Goal: Task Accomplishment & Management: Use online tool/utility

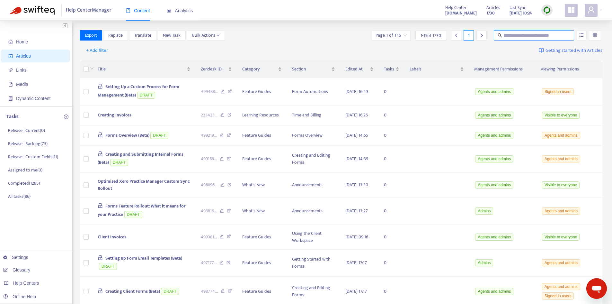
click at [507, 36] on input "text" at bounding box center [535, 35] width 62 height 7
type input "*********"
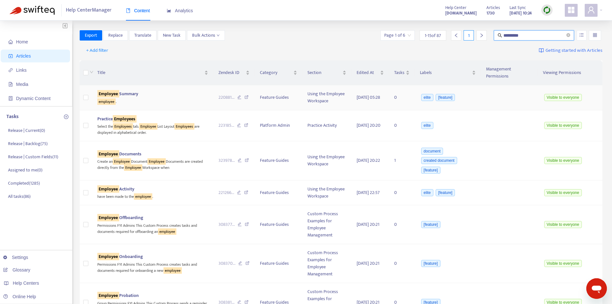
click at [130, 90] on span "Employee Summary" at bounding box center [117, 93] width 41 height 7
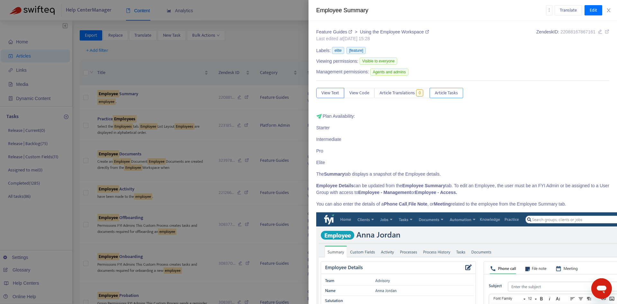
click at [455, 93] on span "Article Tasks" at bounding box center [446, 92] width 23 height 7
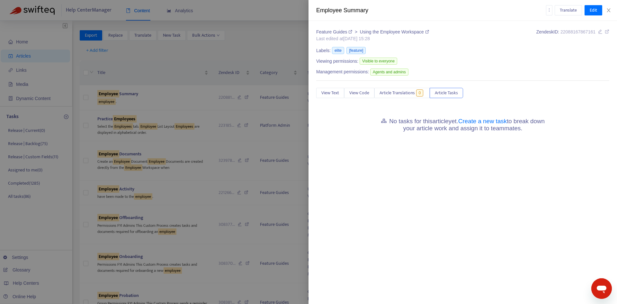
click at [489, 116] on div "No tasks for this article yet. Create a new task to break down your article wor…" at bounding box center [462, 124] width 293 height 22
click at [487, 121] on link "Create a new task" at bounding box center [482, 121] width 49 height 7
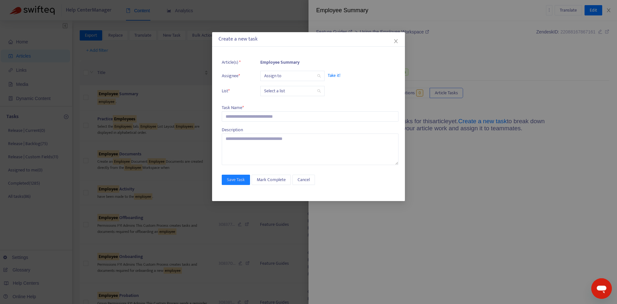
click at [286, 76] on input "search" at bounding box center [292, 76] width 57 height 10
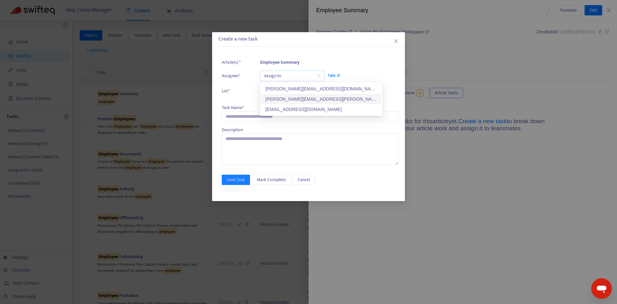
click at [285, 97] on div "[PERSON_NAME][EMAIL_ADDRESS][PERSON_NAME][DOMAIN_NAME]" at bounding box center [321, 98] width 112 height 7
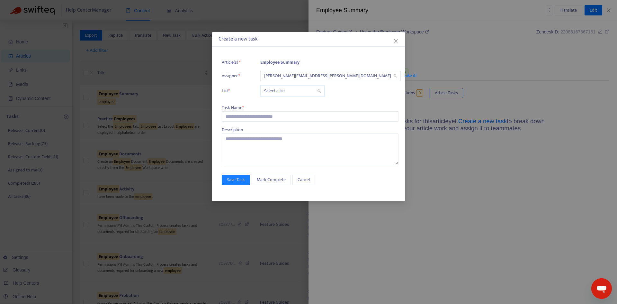
click at [286, 92] on input "search" at bounding box center [292, 91] width 57 height 10
click at [286, 103] on div "Release | Current" at bounding box center [321, 103] width 112 height 7
click at [273, 116] on input "text" at bounding box center [310, 116] width 177 height 10
paste input "**********"
type input "**********"
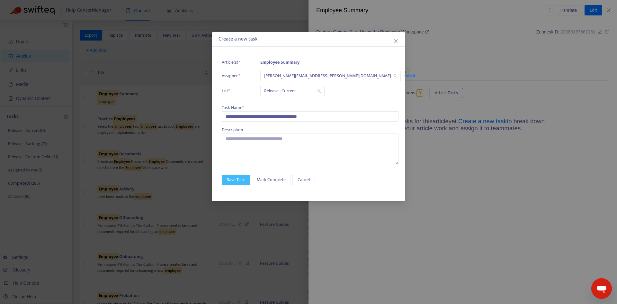
click at [234, 178] on span "Save Task" at bounding box center [236, 179] width 18 height 7
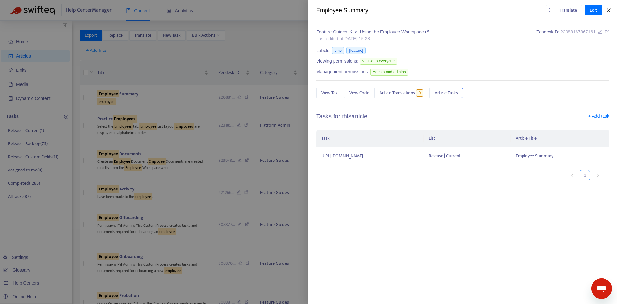
click at [608, 11] on icon "close" at bounding box center [609, 10] width 4 height 4
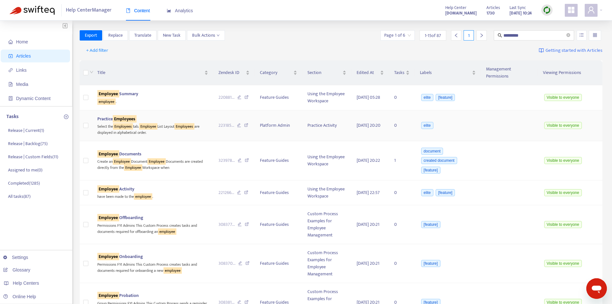
click at [138, 122] on div "Select the Employees tab. Employee List Layout Employees are displayed in alpha…" at bounding box center [152, 128] width 111 height 13
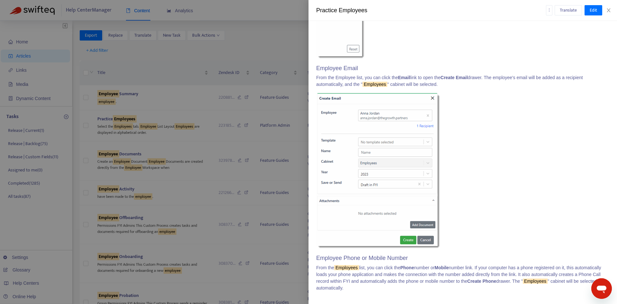
scroll to position [512, 0]
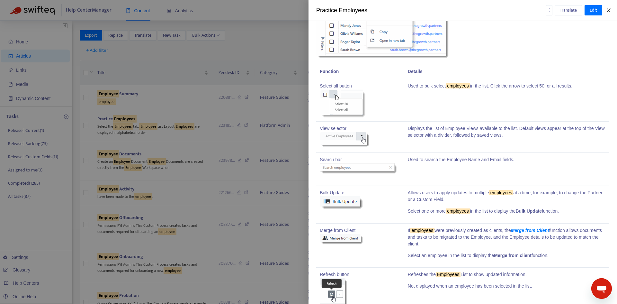
click at [608, 10] on icon "close" at bounding box center [608, 10] width 5 height 5
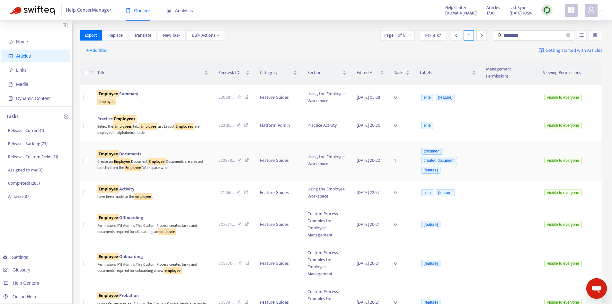
click at [141, 150] on span "Employee Documents" at bounding box center [119, 153] width 44 height 7
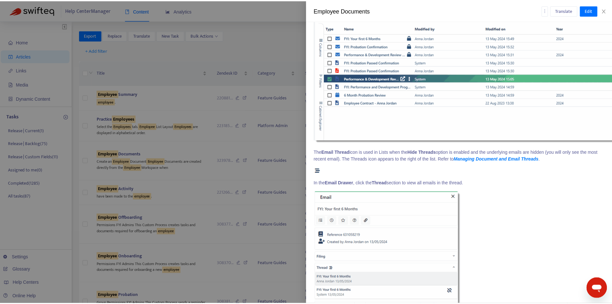
scroll to position [761, 0]
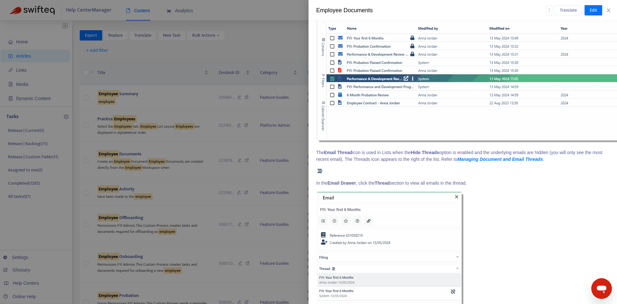
click at [612, 11] on div "Employee Documents Translate Edit" at bounding box center [462, 10] width 308 height 21
click at [611, 11] on button "Close" at bounding box center [608, 10] width 9 height 6
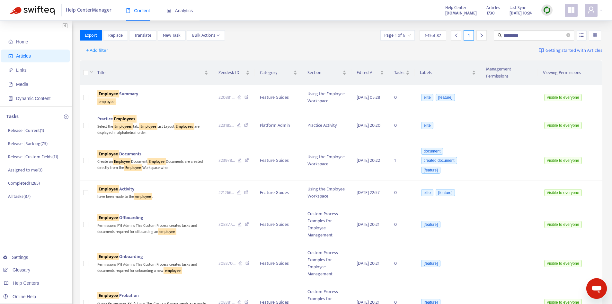
click at [411, 36] on div "Page 1 of 6" at bounding box center [397, 35] width 34 height 10
click at [462, 65] on span "15" at bounding box center [470, 69] width 40 height 10
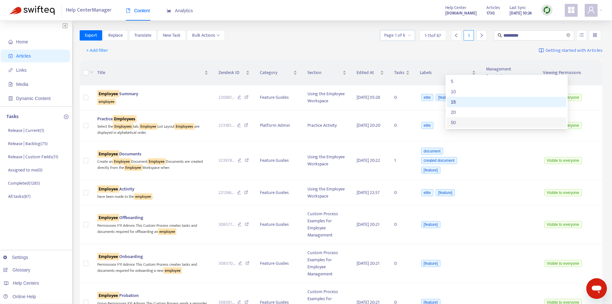
click at [464, 120] on div "50" at bounding box center [507, 122] width 112 height 7
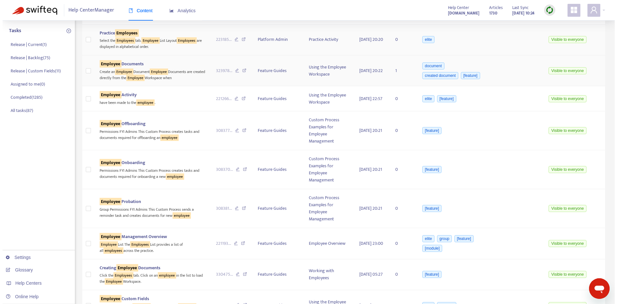
scroll to position [96, 0]
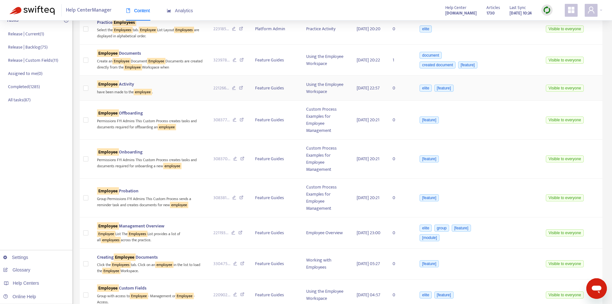
click at [134, 88] on span "Employee Activity" at bounding box center [115, 83] width 37 height 7
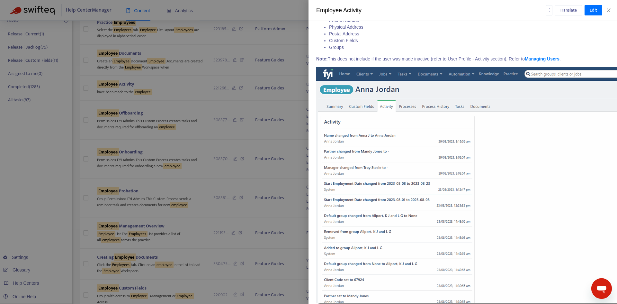
scroll to position [172, 0]
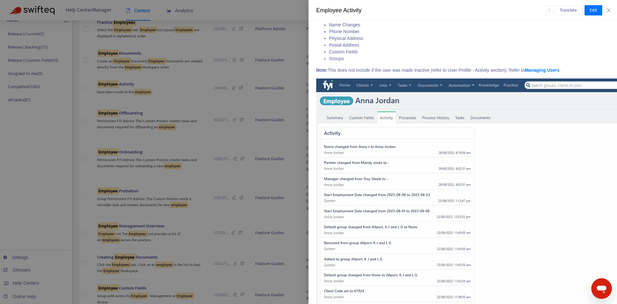
click at [143, 92] on div at bounding box center [308, 152] width 617 height 304
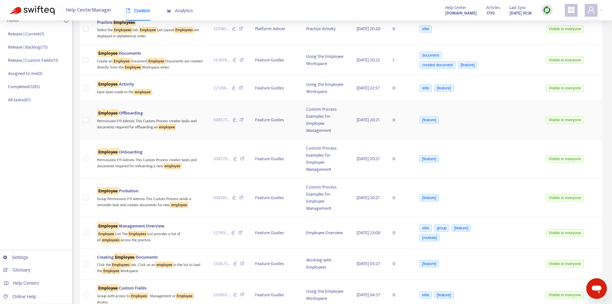
click at [122, 120] on div "Permissions FYI Admins This Custom Process creates tasks and documents required…" at bounding box center [150, 123] width 106 height 13
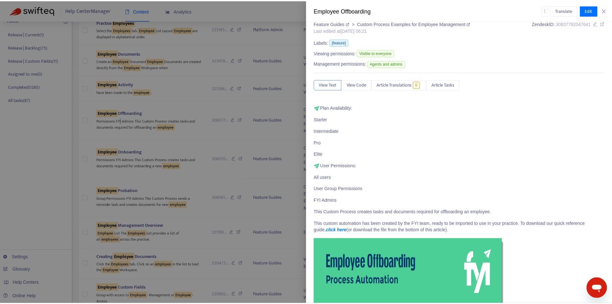
scroll to position [0, 0]
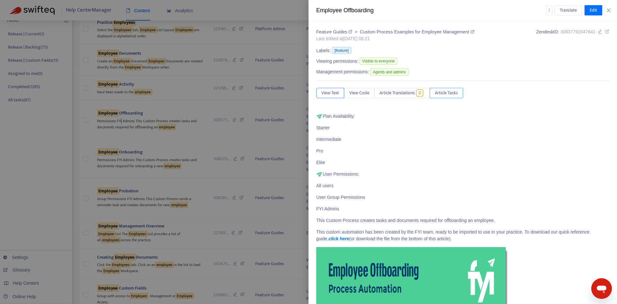
click at [451, 94] on span "Article Tasks" at bounding box center [446, 92] width 23 height 7
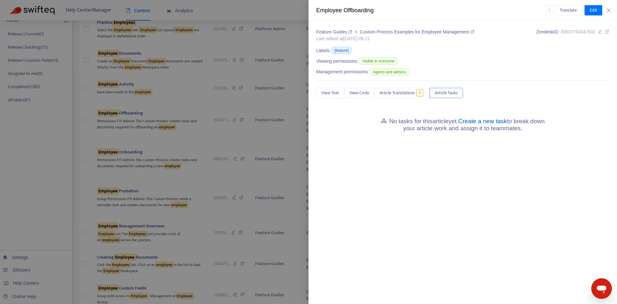
click at [493, 121] on link "Create a new task" at bounding box center [482, 121] width 49 height 7
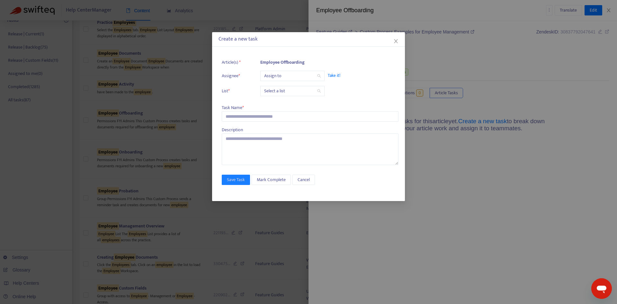
click at [279, 76] on input "search" at bounding box center [292, 76] width 57 height 10
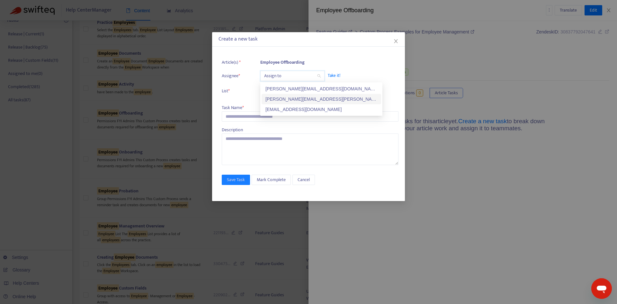
click at [280, 96] on div "[PERSON_NAME][EMAIL_ADDRESS][PERSON_NAME][DOMAIN_NAME]" at bounding box center [321, 98] width 112 height 7
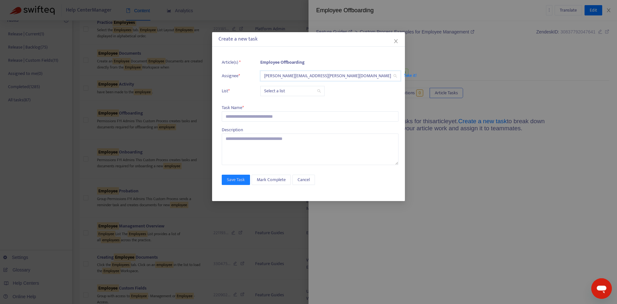
click at [281, 87] on input "search" at bounding box center [292, 91] width 57 height 10
click at [282, 103] on div "Release | Current" at bounding box center [321, 103] width 112 height 7
click at [263, 116] on input "text" at bounding box center [310, 116] width 177 height 10
paste input "**********"
type input "**********"
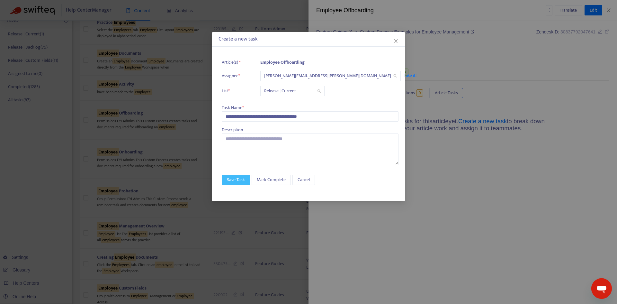
drag, startPoint x: 234, startPoint y: 180, endPoint x: 247, endPoint y: 166, distance: 19.1
click at [234, 180] on span "Save Task" at bounding box center [236, 179] width 18 height 7
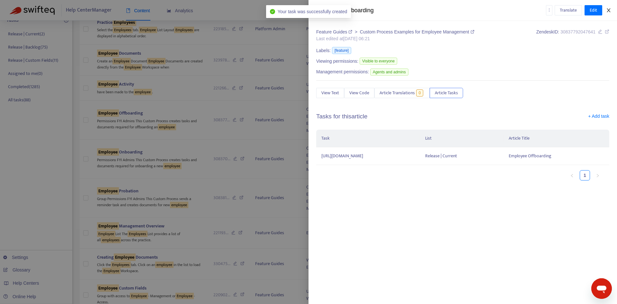
click at [608, 9] on icon "close" at bounding box center [609, 10] width 4 height 4
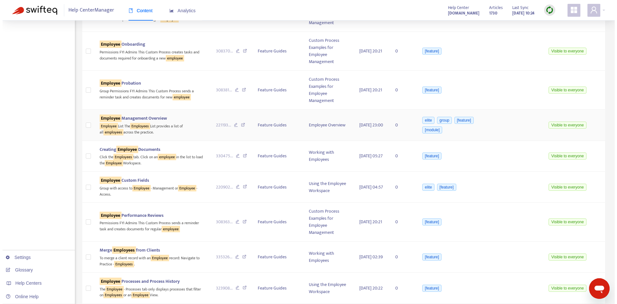
scroll to position [193, 0]
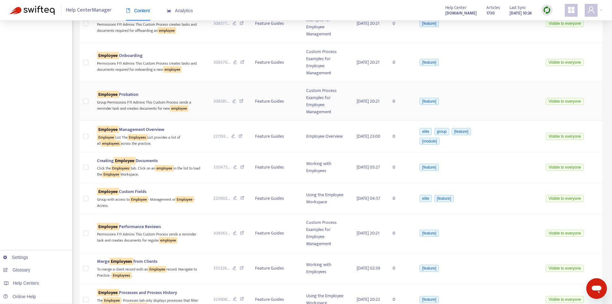
click at [142, 98] on div "Employee [DEMOGRAPHIC_DATA]" at bounding box center [150, 94] width 106 height 7
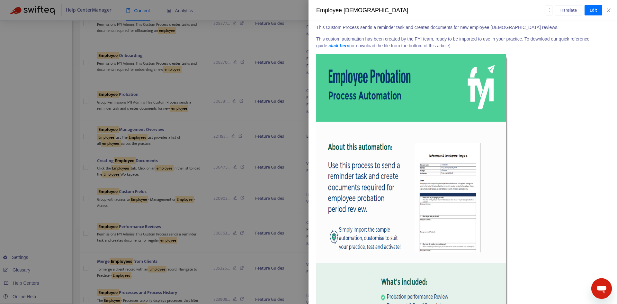
scroll to position [303, 0]
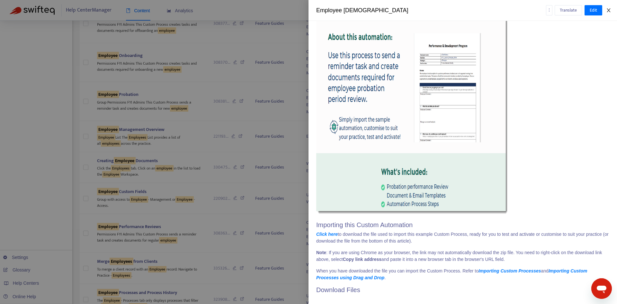
click at [609, 13] on icon "close" at bounding box center [608, 10] width 5 height 5
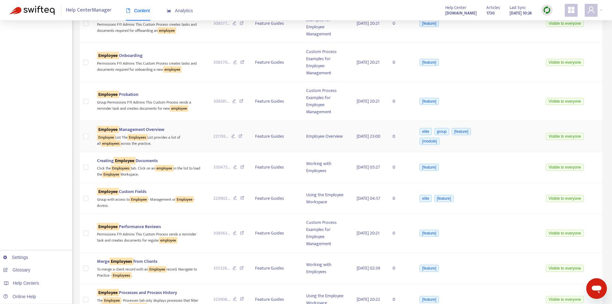
click at [159, 139] on div "Employee List The Employees List provides a list of all employees across the pr…" at bounding box center [150, 139] width 106 height 13
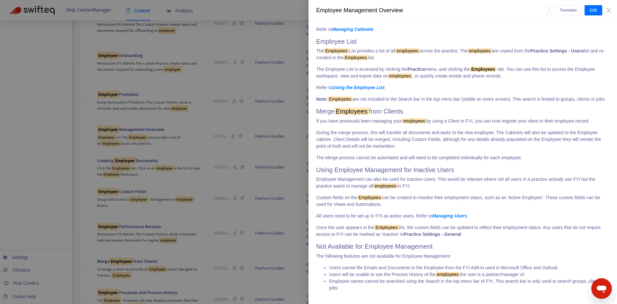
scroll to position [327, 0]
click at [491, 96] on p "Note: Employees are not included in the Search bar in the top menu bar (visible…" at bounding box center [462, 99] width 293 height 7
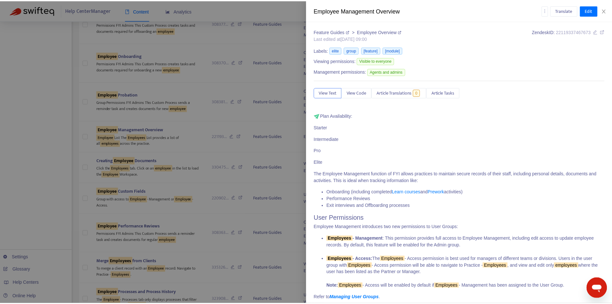
scroll to position [0, 0]
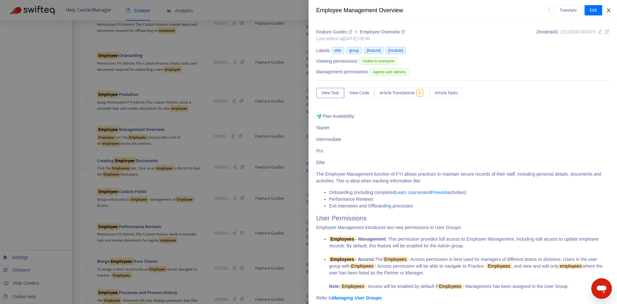
click at [607, 9] on icon "close" at bounding box center [609, 10] width 4 height 4
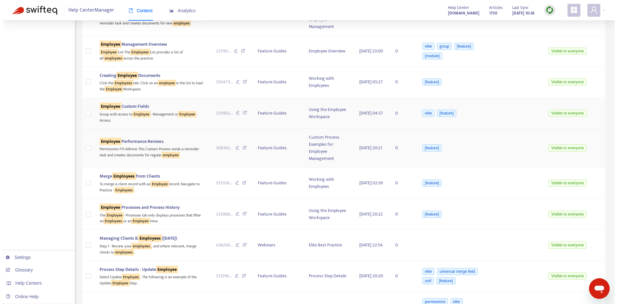
scroll to position [289, 0]
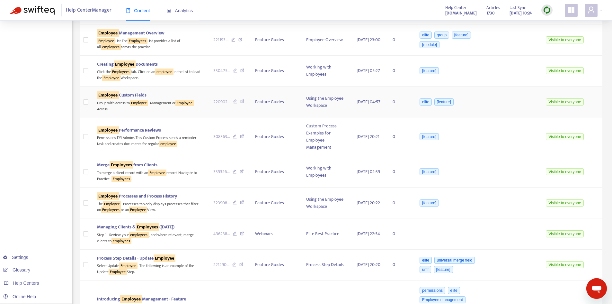
click at [165, 109] on div "Group with access to Employee - Management or Employee - Access." at bounding box center [150, 105] width 106 height 13
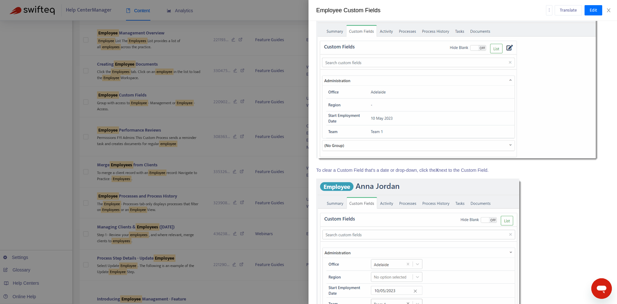
scroll to position [1909, 0]
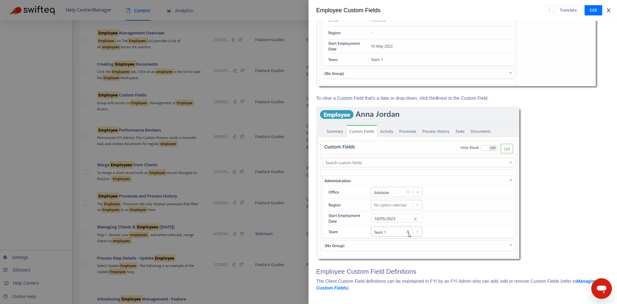
click at [606, 10] on button "Close" at bounding box center [608, 10] width 9 height 6
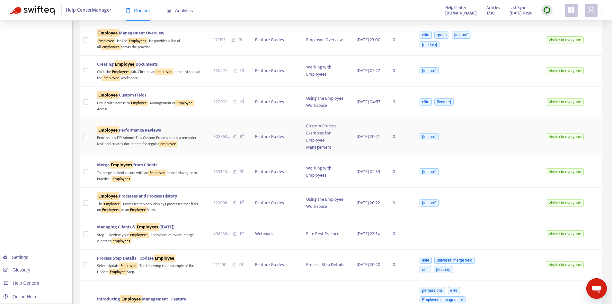
click at [164, 138] on div "Permissions FYI Admins This Custom Process sends a reminder task and creates do…" at bounding box center [150, 140] width 106 height 13
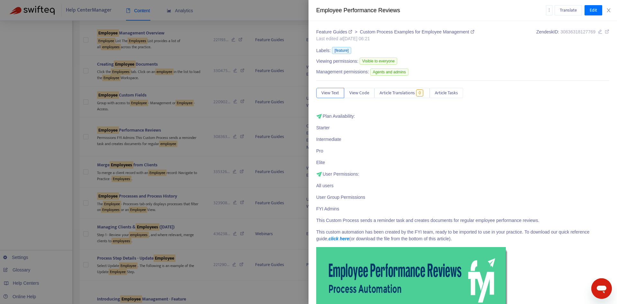
click at [162, 173] on div at bounding box center [308, 152] width 617 height 304
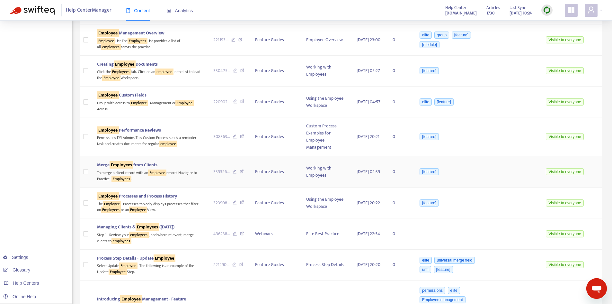
click at [154, 168] on span "Merge Employees from Clients" at bounding box center [127, 164] width 60 height 7
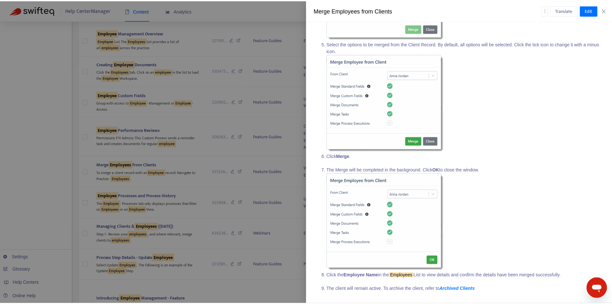
scroll to position [451, 0]
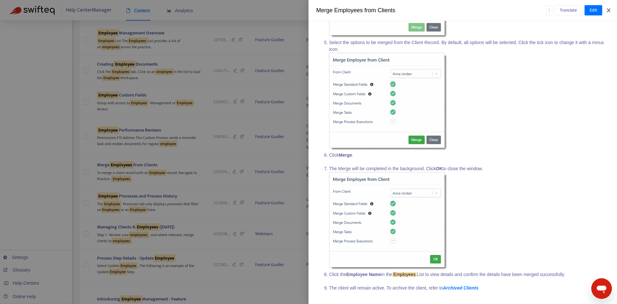
click at [608, 13] on button "Close" at bounding box center [608, 10] width 9 height 6
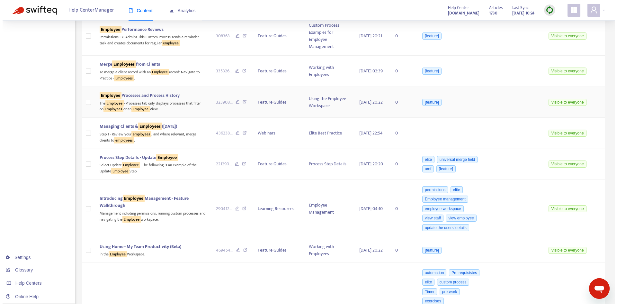
scroll to position [418, 0]
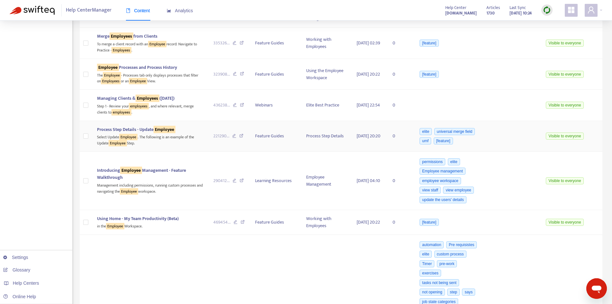
click at [143, 142] on div "Select Update Employee . The following is an example of the Update Employee Ste…" at bounding box center [150, 139] width 106 height 13
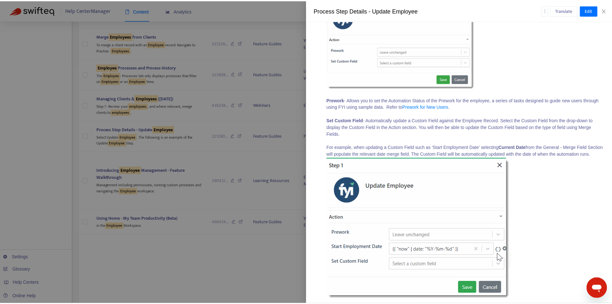
scroll to position [423, 0]
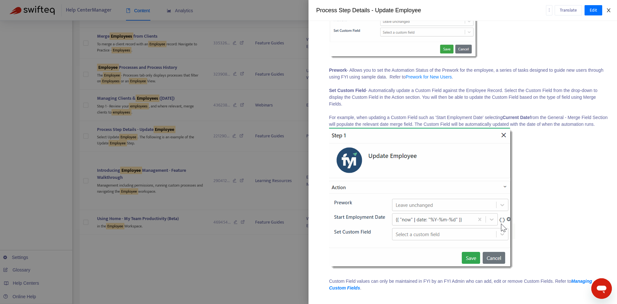
click at [609, 9] on icon "close" at bounding box center [608, 10] width 5 height 5
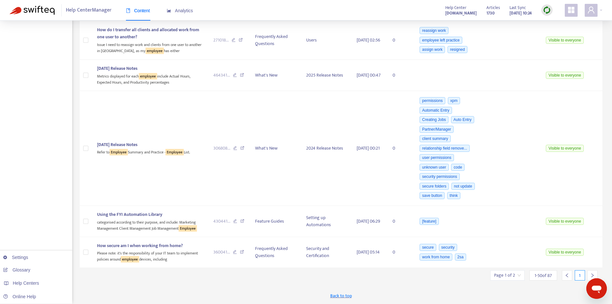
scroll to position [2947, 0]
click at [592, 274] on icon "right" at bounding box center [593, 275] width 2 height 4
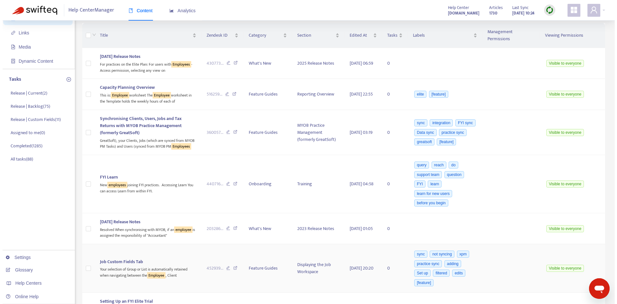
scroll to position [0, 0]
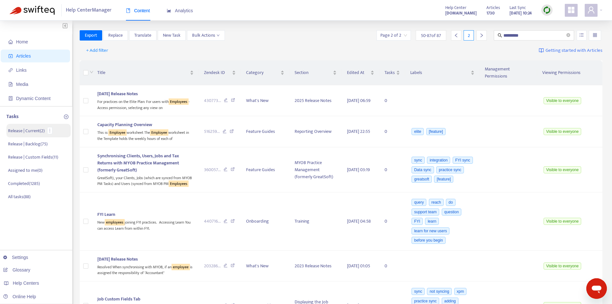
click at [44, 134] on p "Release | Current ( 2 )" at bounding box center [26, 130] width 37 height 7
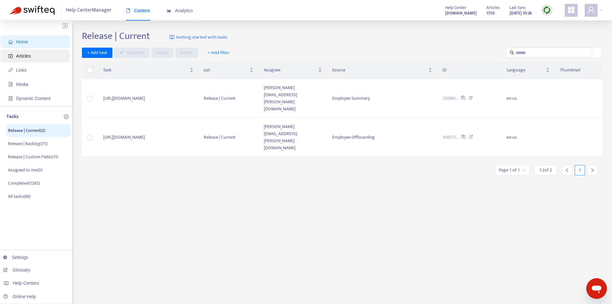
click at [35, 58] on span "Articles" at bounding box center [36, 55] width 57 height 13
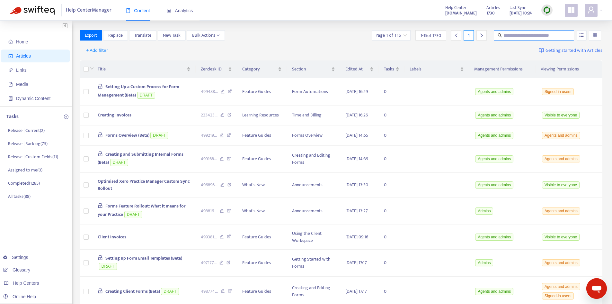
click at [532, 34] on input "text" at bounding box center [535, 35] width 62 height 7
type input "**********"
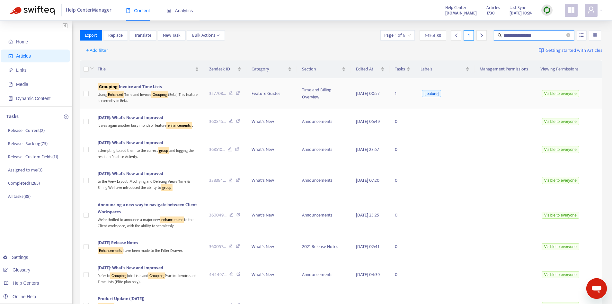
click at [152, 88] on span "Grouping Invoice and Time Lists" at bounding box center [130, 86] width 64 height 7
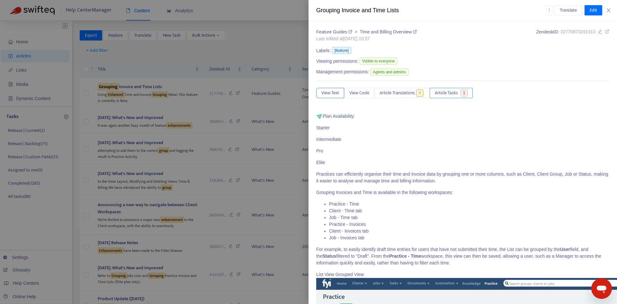
click at [456, 94] on span "Article Tasks" at bounding box center [446, 92] width 23 height 7
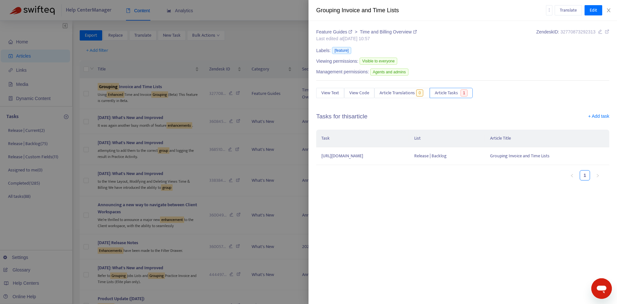
click at [456, 90] on span "Article Tasks" at bounding box center [446, 92] width 23 height 7
click at [458, 94] on span "Article Tasks" at bounding box center [446, 92] width 23 height 7
click at [603, 117] on link "+ Add task" at bounding box center [598, 118] width 21 height 10
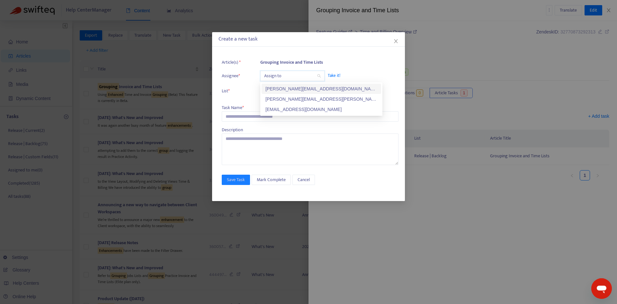
click at [291, 80] on input "search" at bounding box center [292, 76] width 57 height 10
click at [285, 100] on div "[PERSON_NAME][EMAIL_ADDRESS][PERSON_NAME][DOMAIN_NAME]" at bounding box center [321, 98] width 112 height 7
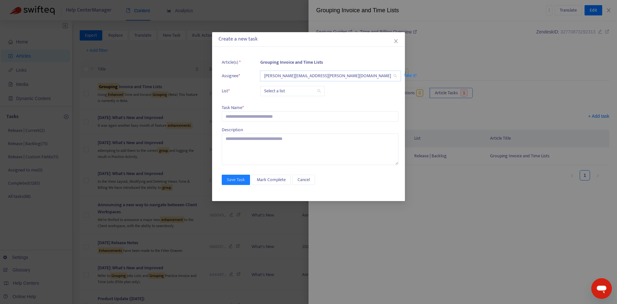
click at [283, 93] on input "search" at bounding box center [292, 91] width 57 height 10
click at [281, 104] on div "Release | Current" at bounding box center [321, 103] width 112 height 7
click at [275, 109] on div "Task Name *" at bounding box center [310, 107] width 177 height 7
click at [273, 112] on input "text" at bounding box center [310, 116] width 177 height 10
paste input "**********"
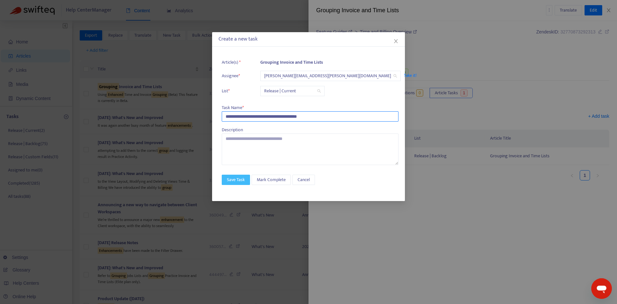
type input "**********"
click at [237, 180] on span "Save Task" at bounding box center [236, 179] width 18 height 7
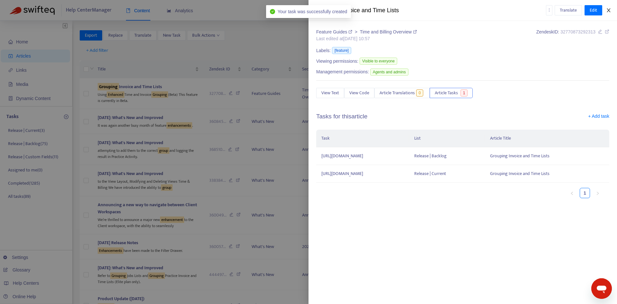
click at [609, 10] on icon "close" at bounding box center [609, 10] width 4 height 4
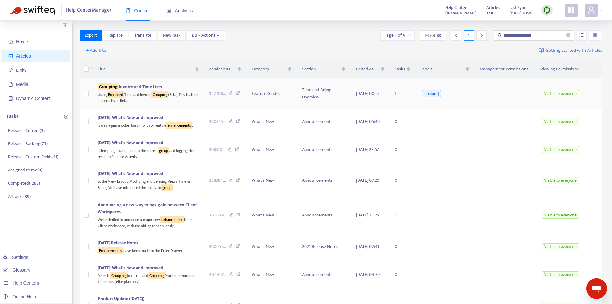
click at [129, 88] on span "Grouping Invoice and Time Lists" at bounding box center [130, 86] width 64 height 7
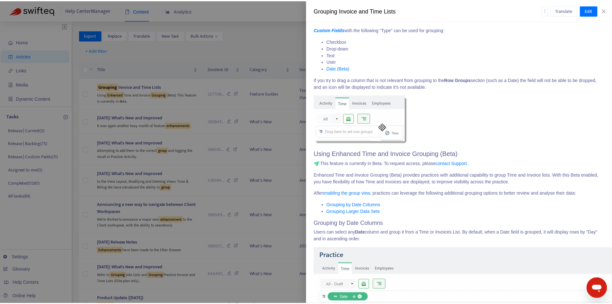
scroll to position [2378, 0]
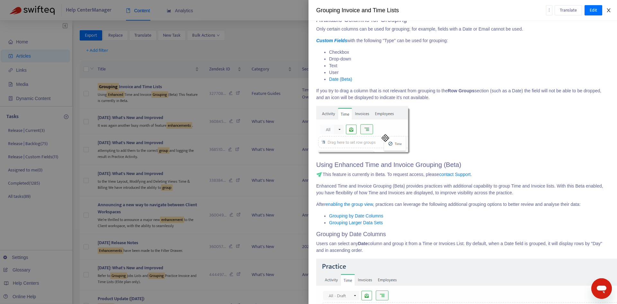
click at [607, 12] on icon "close" at bounding box center [608, 10] width 5 height 5
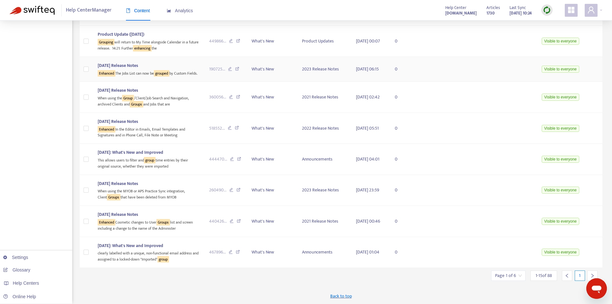
scroll to position [270, 0]
click at [520, 275] on input "search" at bounding box center [508, 276] width 27 height 10
click at [496, 260] on span "15" at bounding box center [493, 264] width 40 height 10
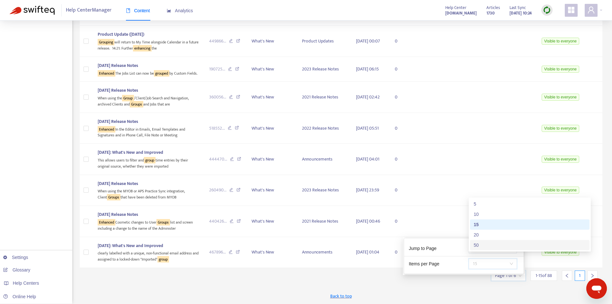
click at [487, 245] on div "50" at bounding box center [530, 244] width 112 height 7
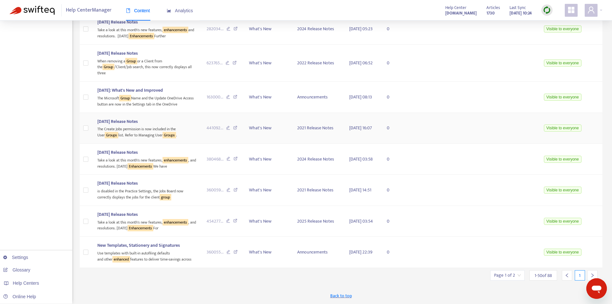
scroll to position [1620, 0]
click at [590, 274] on div at bounding box center [592, 275] width 10 height 10
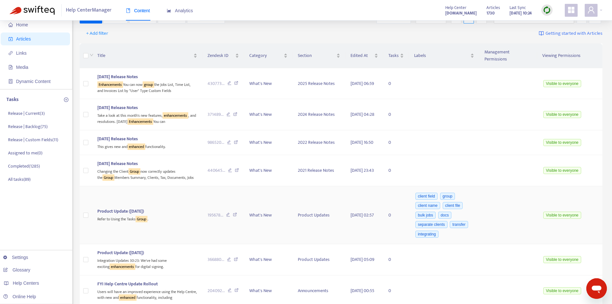
scroll to position [0, 0]
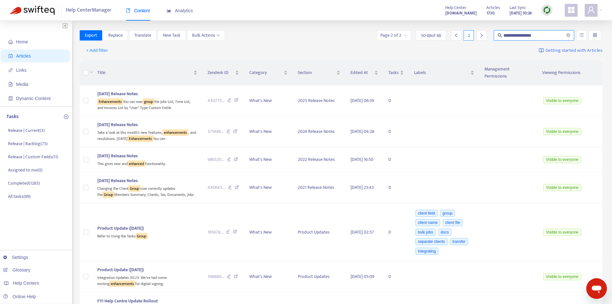
drag, startPoint x: 551, startPoint y: 36, endPoint x: 495, endPoint y: 40, distance: 56.0
click at [496, 40] on span "**********" at bounding box center [534, 35] width 80 height 10
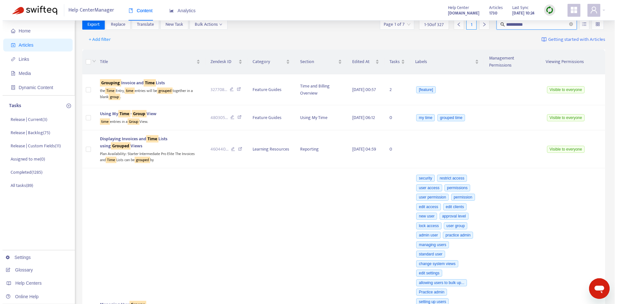
scroll to position [5, 0]
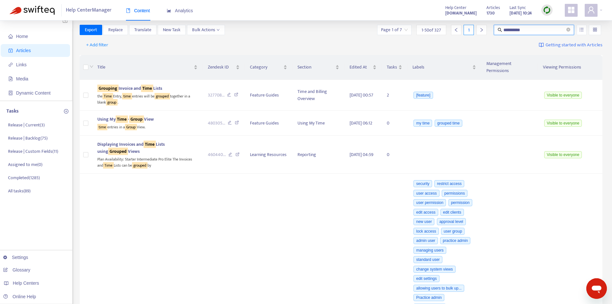
drag, startPoint x: 539, startPoint y: 32, endPoint x: 492, endPoint y: 32, distance: 46.9
click at [492, 32] on div "**********" at bounding box center [489, 30] width 227 height 10
type input "**********"
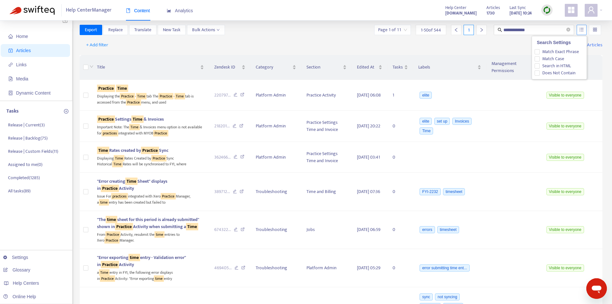
click at [578, 27] on button "button" at bounding box center [582, 30] width 10 height 10
click at [579, 31] on icon "unordered-list" at bounding box center [581, 29] width 4 height 4
click at [549, 51] on span "Match Exact Phrase" at bounding box center [561, 51] width 42 height 7
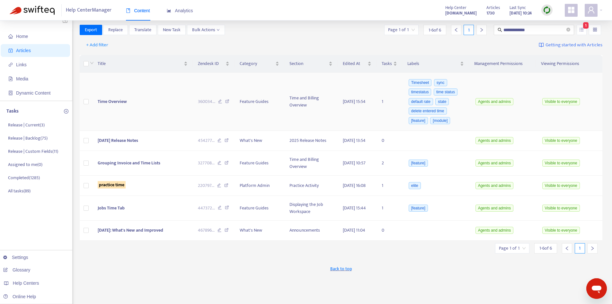
click at [150, 104] on td "Time Overview" at bounding box center [143, 102] width 100 height 58
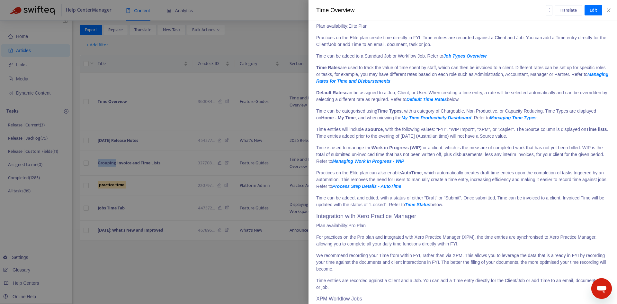
scroll to position [6, 0]
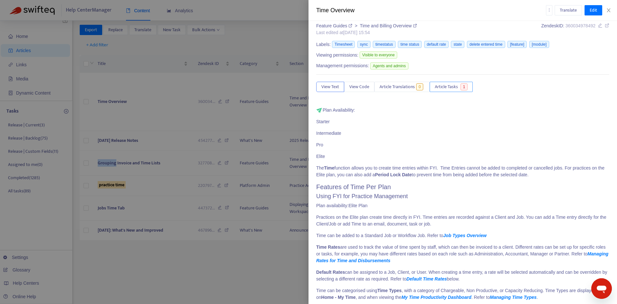
click at [456, 86] on span "Article Tasks" at bounding box center [446, 86] width 23 height 7
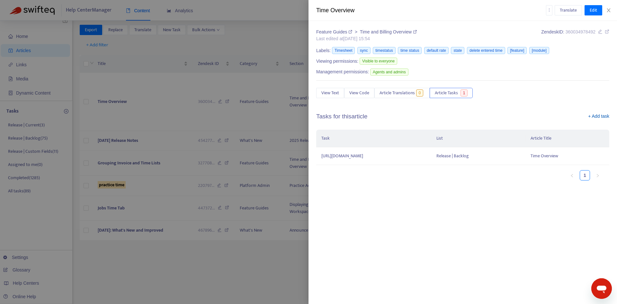
click at [597, 119] on link "+ Add task" at bounding box center [598, 118] width 21 height 10
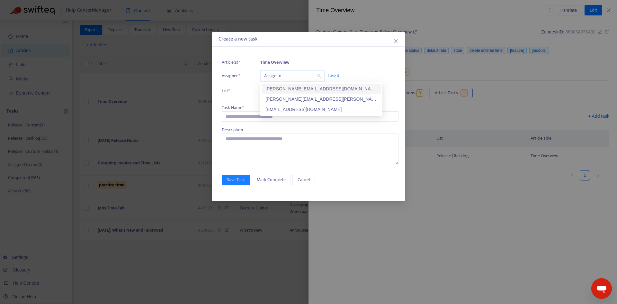
click at [288, 77] on input "search" at bounding box center [292, 76] width 57 height 10
click at [287, 100] on div "[PERSON_NAME][EMAIL_ADDRESS][PERSON_NAME][DOMAIN_NAME]" at bounding box center [321, 98] width 112 height 7
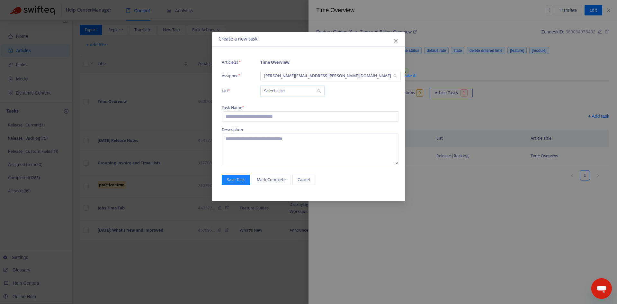
click at [284, 91] on input "search" at bounding box center [292, 91] width 57 height 10
click at [286, 102] on div "Release | Current" at bounding box center [321, 103] width 112 height 7
click at [274, 116] on input "text" at bounding box center [310, 116] width 177 height 10
paste input "**********"
type input "**********"
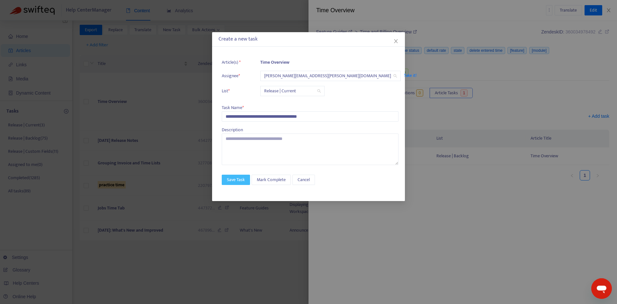
click at [237, 180] on span "Save Task" at bounding box center [236, 179] width 18 height 7
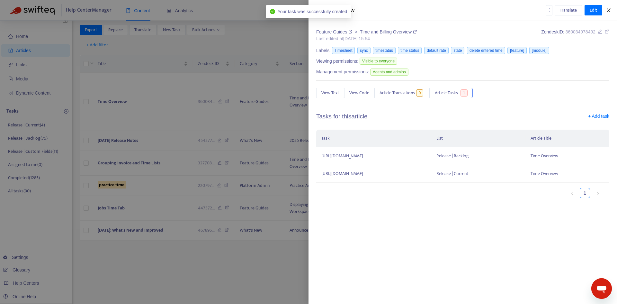
click at [606, 11] on button "Close" at bounding box center [608, 10] width 9 height 6
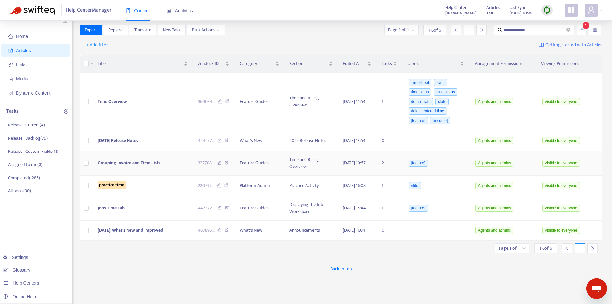
click at [147, 166] on span "Grouping Invoice and Time Lists" at bounding box center [129, 162] width 63 height 7
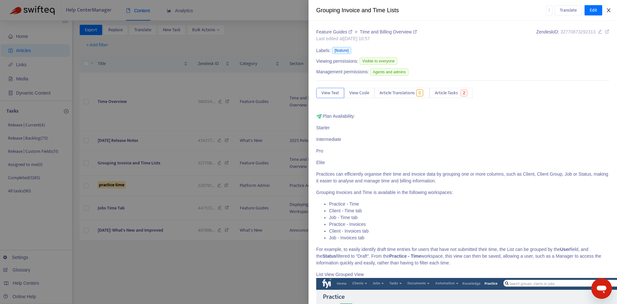
click at [612, 12] on button "Close" at bounding box center [608, 10] width 9 height 6
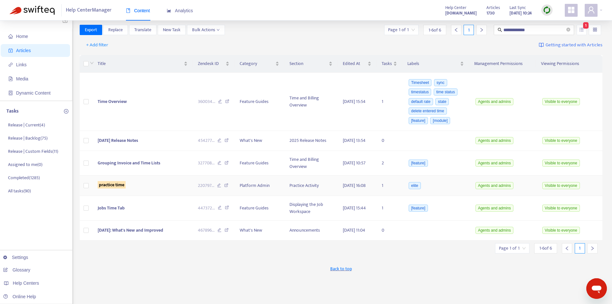
click at [111, 188] on sqkw "practice time" at bounding box center [112, 184] width 28 height 7
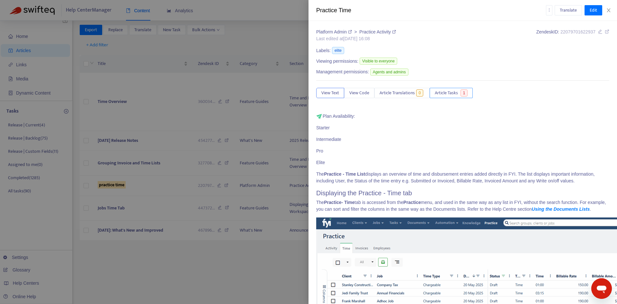
click at [449, 92] on span "Article Tasks" at bounding box center [446, 92] width 23 height 7
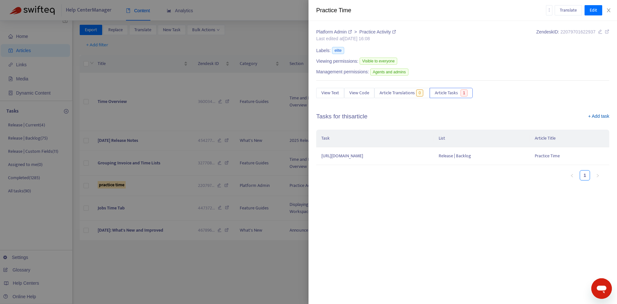
click at [597, 115] on link "+ Add task" at bounding box center [598, 118] width 21 height 10
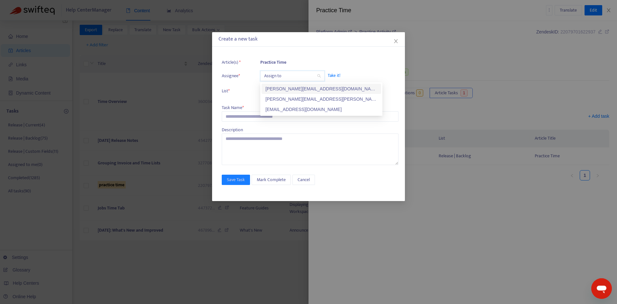
click at [277, 79] on input "search" at bounding box center [292, 76] width 57 height 10
click at [280, 96] on div "[PERSON_NAME][EMAIL_ADDRESS][PERSON_NAME][DOMAIN_NAME]" at bounding box center [321, 98] width 112 height 7
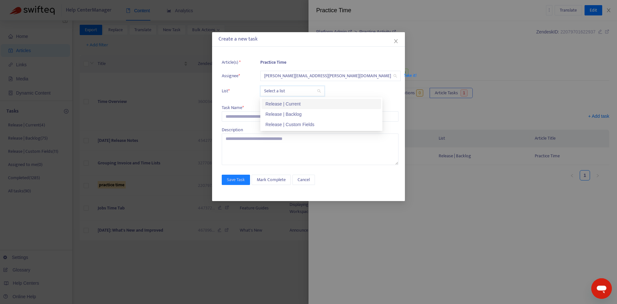
click at [281, 91] on input "search" at bounding box center [292, 91] width 57 height 10
click at [281, 101] on div "Release | Current" at bounding box center [321, 103] width 112 height 7
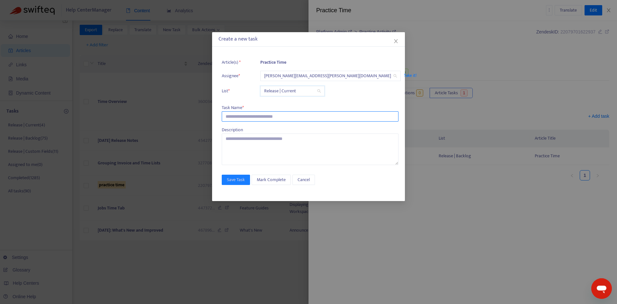
click at [257, 119] on input "text" at bounding box center [310, 116] width 177 height 10
paste input "**********"
type input "**********"
click at [231, 184] on button "Save Task" at bounding box center [236, 179] width 28 height 10
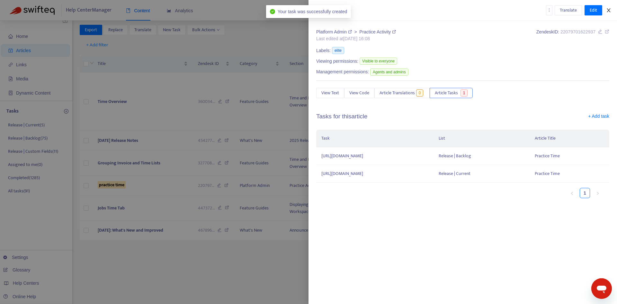
click at [605, 8] on button "Close" at bounding box center [608, 10] width 9 height 6
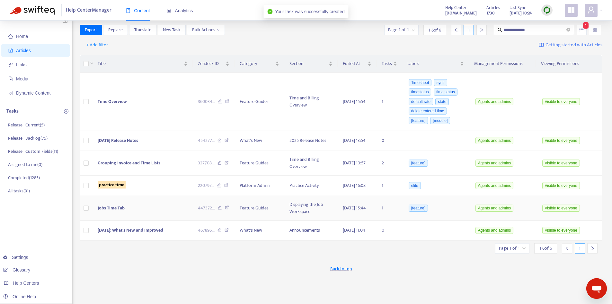
click at [156, 211] on td "Jobs Time Tab" at bounding box center [143, 208] width 100 height 25
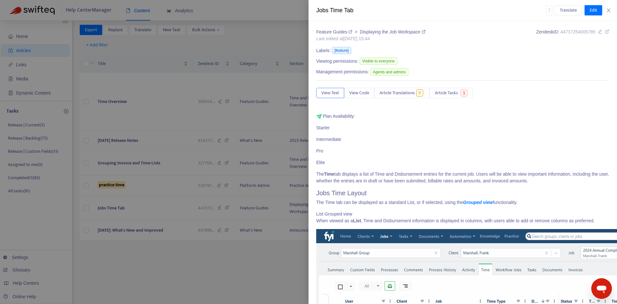
click at [448, 90] on span "Article Tasks" at bounding box center [446, 92] width 23 height 7
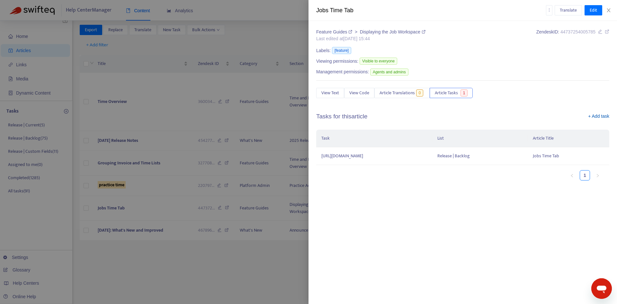
click at [592, 114] on link "+ Add task" at bounding box center [598, 118] width 21 height 10
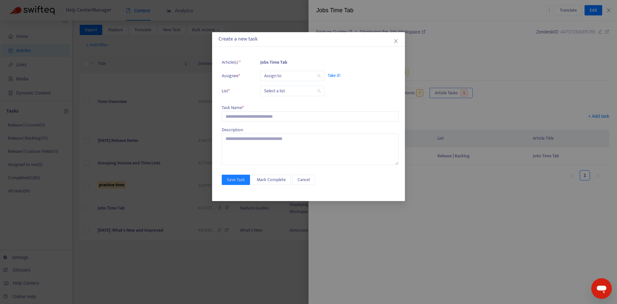
click at [277, 76] on input "search" at bounding box center [292, 76] width 57 height 10
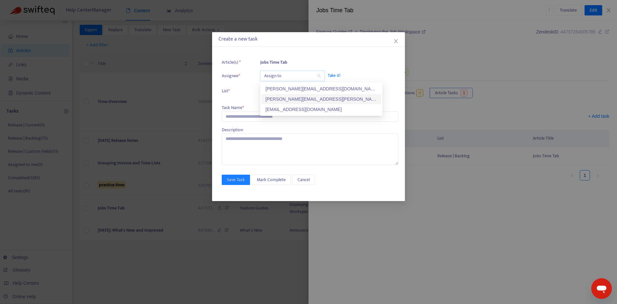
click at [279, 97] on div "[PERSON_NAME][EMAIL_ADDRESS][PERSON_NAME][DOMAIN_NAME]" at bounding box center [321, 98] width 112 height 7
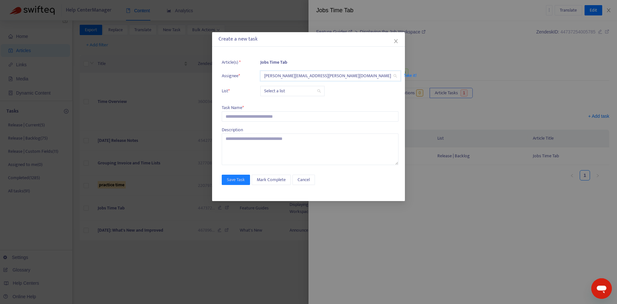
click at [277, 92] on input "search" at bounding box center [292, 91] width 57 height 10
drag, startPoint x: 278, startPoint y: 102, endPoint x: 256, endPoint y: 112, distance: 23.9
click at [278, 102] on div "Release | Current" at bounding box center [321, 103] width 112 height 7
click at [249, 117] on input "text" at bounding box center [310, 116] width 177 height 10
paste input "**********"
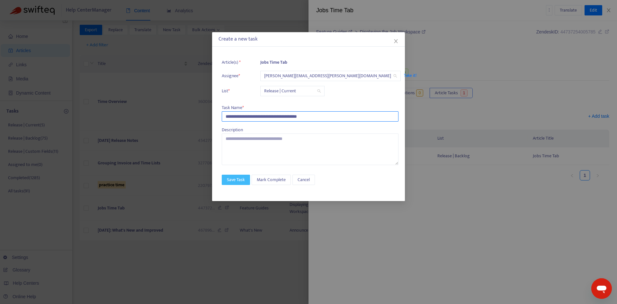
type input "**********"
click at [237, 183] on span "Save Task" at bounding box center [236, 179] width 18 height 7
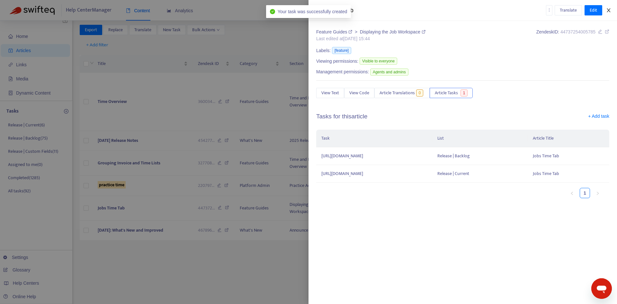
click at [607, 11] on icon "close" at bounding box center [608, 10] width 5 height 5
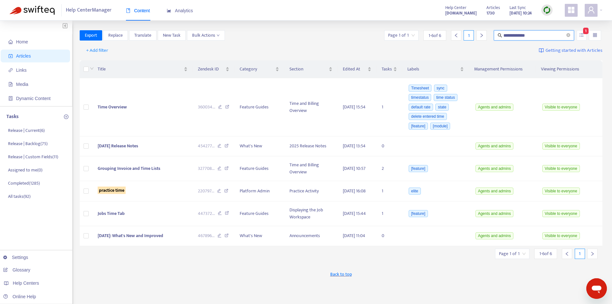
drag, startPoint x: 538, startPoint y: 33, endPoint x: 479, endPoint y: 30, distance: 58.9
click at [479, 30] on div "**********" at bounding box center [306, 214] width 612 height 386
type input "*******"
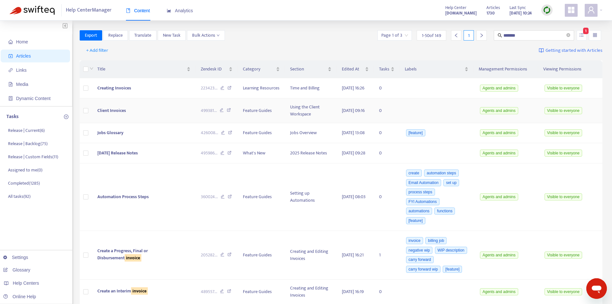
click at [131, 118] on td "Client Invoices" at bounding box center [143, 110] width 103 height 25
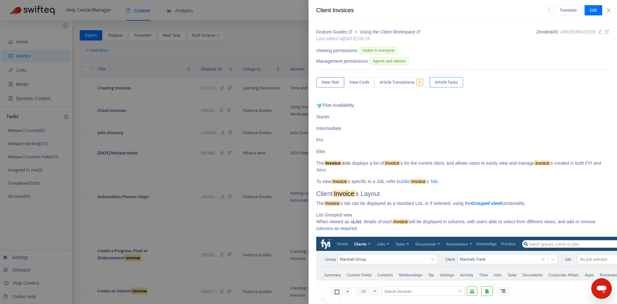
click at [452, 83] on span "Article Tasks" at bounding box center [446, 82] width 23 height 7
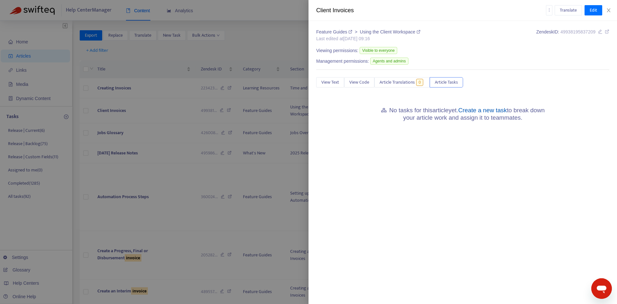
click at [478, 109] on link "Create a new task" at bounding box center [482, 110] width 49 height 7
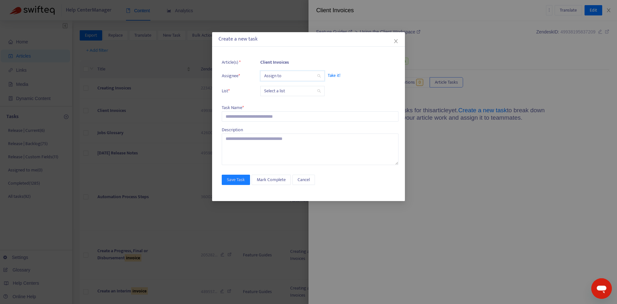
click at [273, 77] on input "search" at bounding box center [292, 76] width 57 height 10
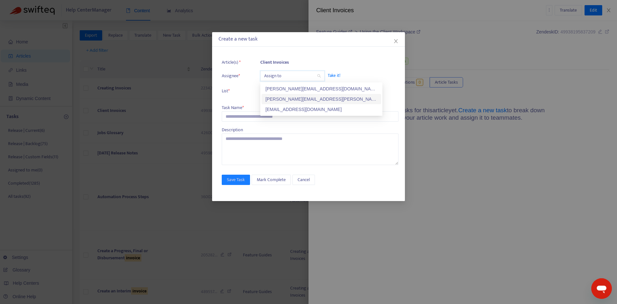
click at [286, 100] on div "[PERSON_NAME][EMAIL_ADDRESS][PERSON_NAME][DOMAIN_NAME]" at bounding box center [321, 98] width 112 height 7
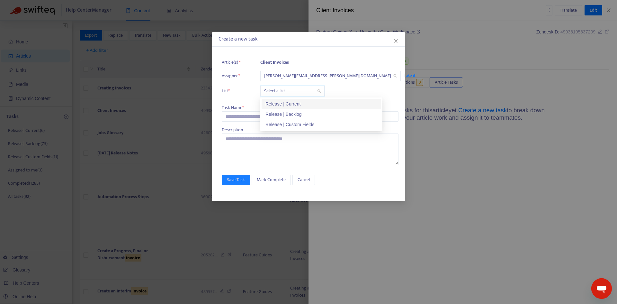
click at [274, 92] on input "search" at bounding box center [292, 91] width 57 height 10
drag, startPoint x: 274, startPoint y: 104, endPoint x: 248, endPoint y: 112, distance: 26.5
click at [273, 104] on div "Release | Current" at bounding box center [321, 103] width 112 height 7
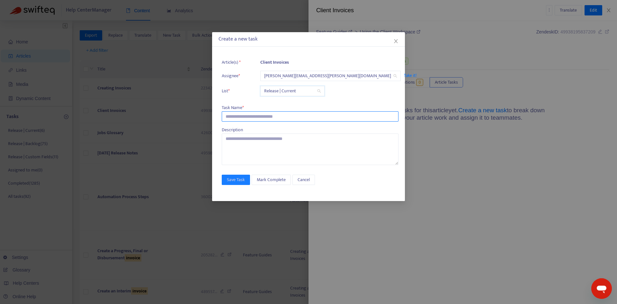
click at [244, 114] on input "text" at bounding box center [310, 116] width 177 height 10
paste input "**********"
type input "**********"
click at [237, 180] on span "Save Task" at bounding box center [236, 179] width 18 height 7
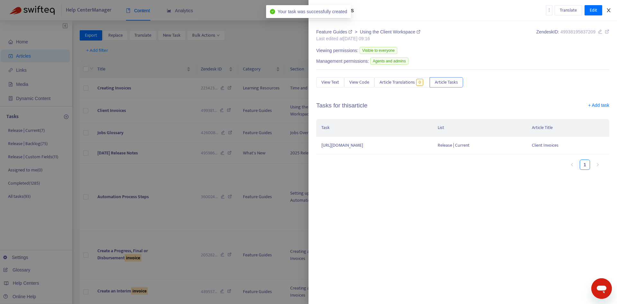
click at [609, 11] on icon "close" at bounding box center [609, 10] width 4 height 4
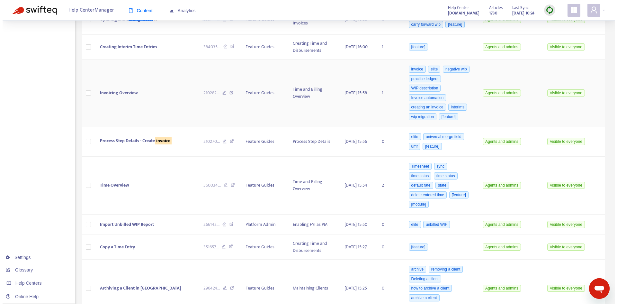
scroll to position [353, 0]
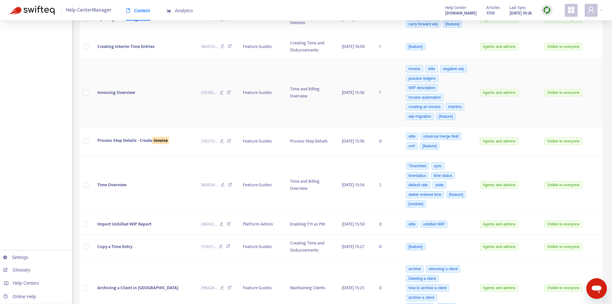
click at [119, 111] on td "Invoicing Overview" at bounding box center [143, 92] width 103 height 67
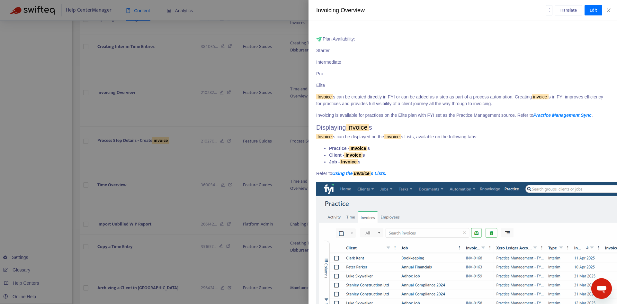
scroll to position [41, 0]
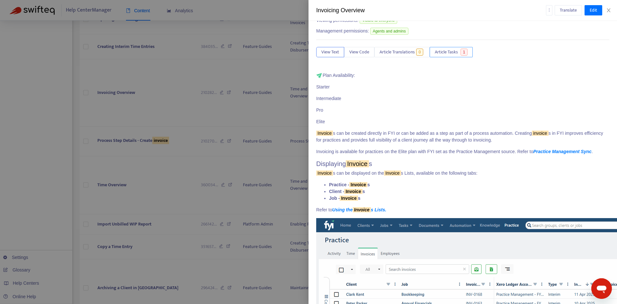
click at [456, 51] on span "Article Tasks" at bounding box center [446, 52] width 23 height 7
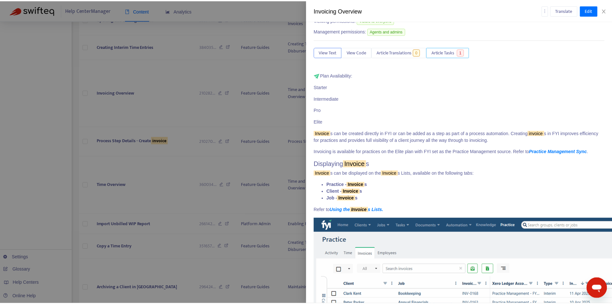
scroll to position [0, 0]
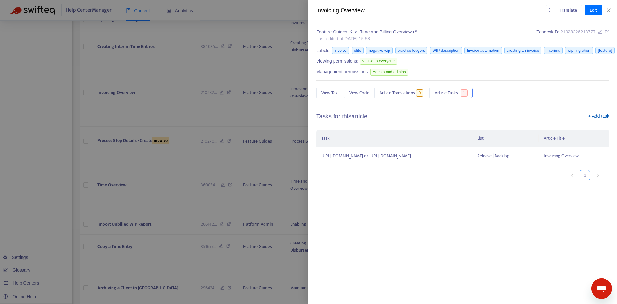
click at [604, 118] on link "+ Add task" at bounding box center [598, 118] width 21 height 10
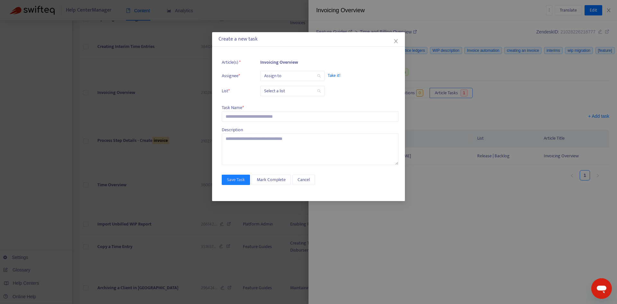
click at [291, 77] on input "search" at bounding box center [292, 76] width 57 height 10
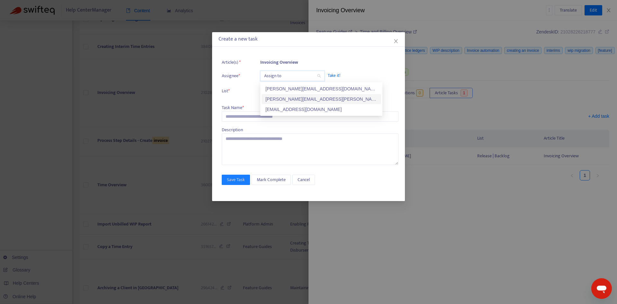
click at [294, 95] on div "[PERSON_NAME][EMAIL_ADDRESS][PERSON_NAME][DOMAIN_NAME]" at bounding box center [322, 99] width 120 height 10
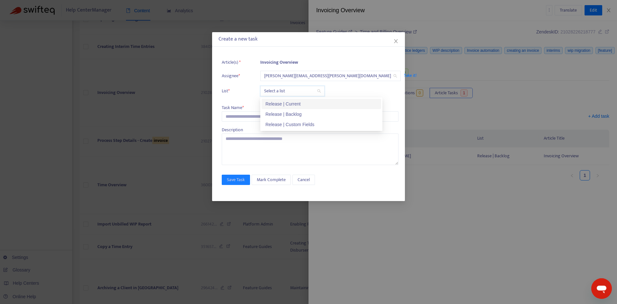
click at [291, 94] on input "search" at bounding box center [292, 91] width 57 height 10
click at [294, 103] on div "Release | Current" at bounding box center [321, 103] width 112 height 7
click at [290, 111] on div "Task Name *" at bounding box center [310, 107] width 177 height 7
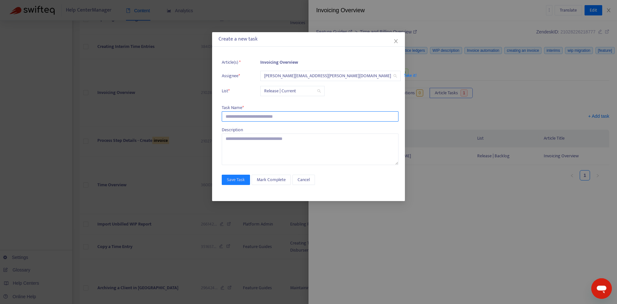
drag, startPoint x: 295, startPoint y: 118, endPoint x: 265, endPoint y: 140, distance: 37.0
click at [294, 119] on input "text" at bounding box center [310, 116] width 177 height 10
paste input "**********"
type input "**********"
click at [243, 178] on span "Save Task" at bounding box center [236, 179] width 18 height 7
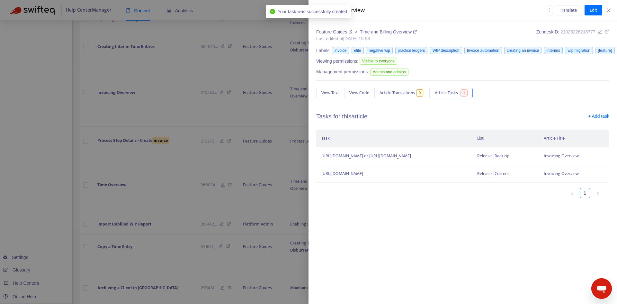
click at [612, 13] on div "Invoicing Overview Translate Edit" at bounding box center [462, 10] width 308 height 21
click at [610, 13] on button "Close" at bounding box center [608, 10] width 9 height 6
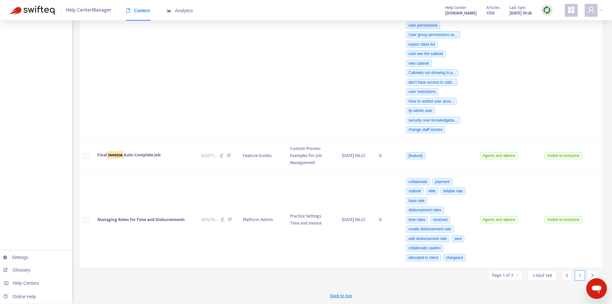
scroll to position [3028, 0]
click at [594, 272] on div at bounding box center [592, 275] width 10 height 10
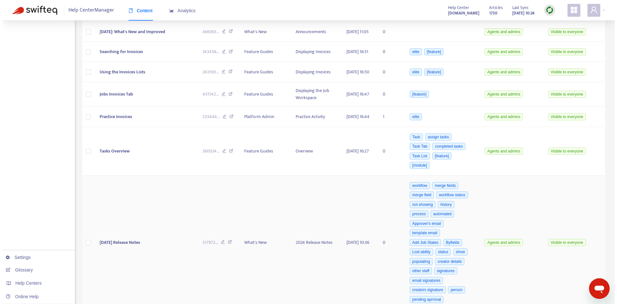
scroll to position [1923, 0]
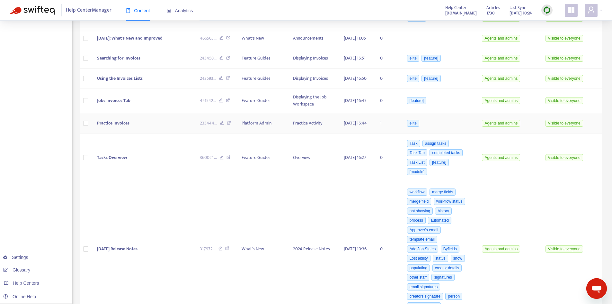
click at [118, 127] on span "Practice Invoices" at bounding box center [113, 122] width 32 height 7
click at [118, 133] on td "Practice Invoices" at bounding box center [143, 123] width 103 height 20
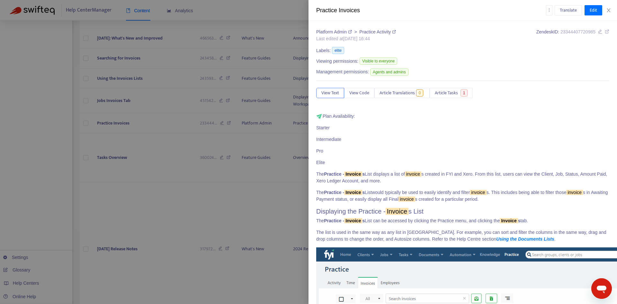
click at [454, 95] on span "Article Tasks" at bounding box center [446, 92] width 23 height 7
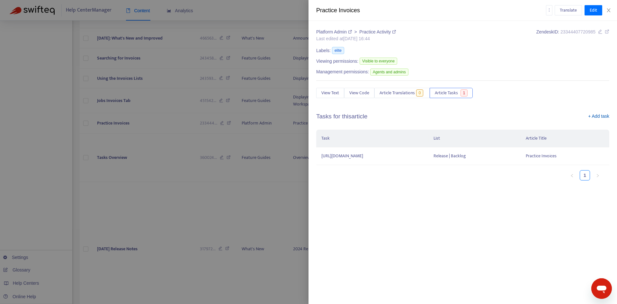
click at [593, 117] on link "+ Add task" at bounding box center [598, 118] width 21 height 10
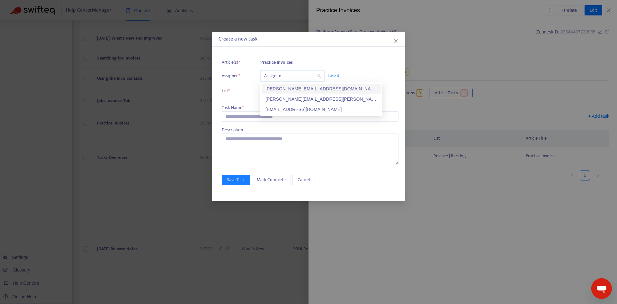
click at [281, 78] on input "search" at bounding box center [292, 76] width 57 height 10
click at [284, 96] on div "[PERSON_NAME][EMAIL_ADDRESS][PERSON_NAME][DOMAIN_NAME]" at bounding box center [321, 98] width 112 height 7
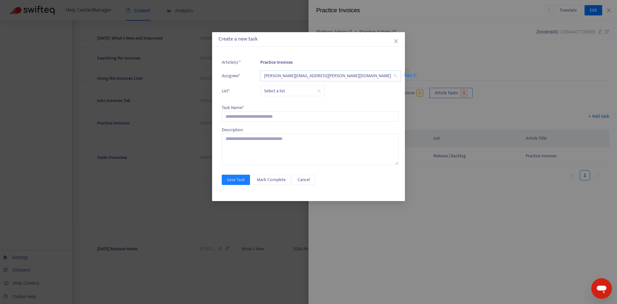
click at [284, 91] on input "search" at bounding box center [292, 91] width 57 height 10
click at [282, 102] on div "Release | Current" at bounding box center [321, 103] width 112 height 7
click at [267, 112] on input "text" at bounding box center [310, 116] width 177 height 10
paste input "**********"
type input "**********"
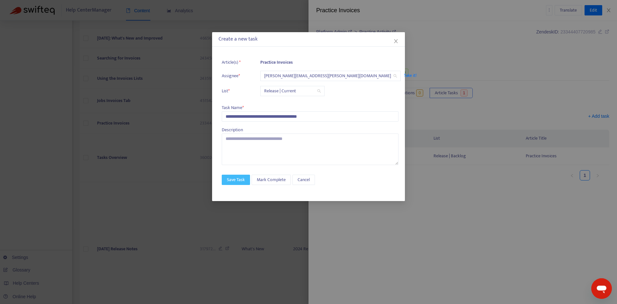
click at [232, 177] on span "Save Task" at bounding box center [236, 179] width 18 height 7
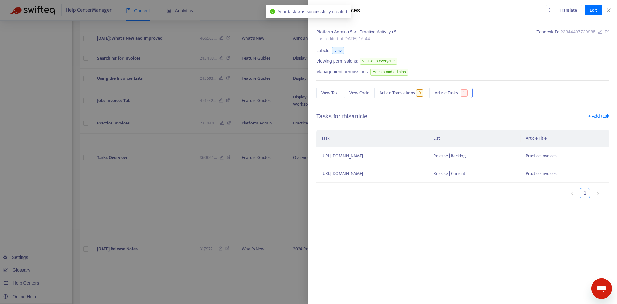
click at [609, 13] on div "Translate Edit" at bounding box center [578, 10] width 64 height 10
click at [609, 10] on icon "close" at bounding box center [609, 10] width 4 height 4
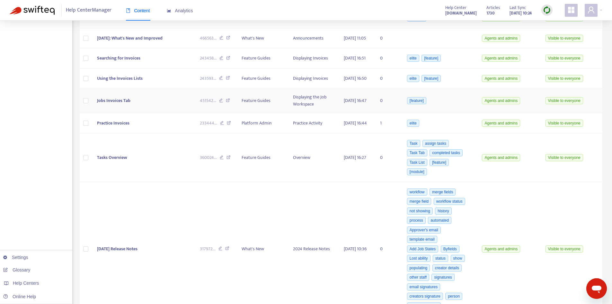
click at [121, 104] on span "Jobs Invoices Tab" at bounding box center [113, 100] width 33 height 7
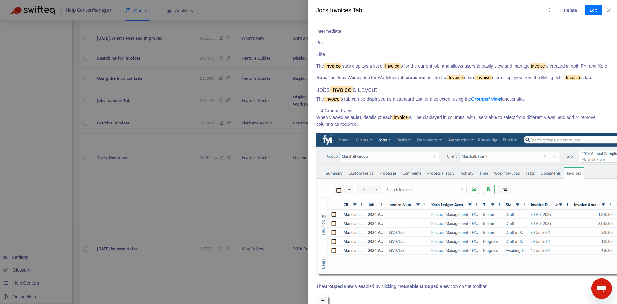
scroll to position [129, 0]
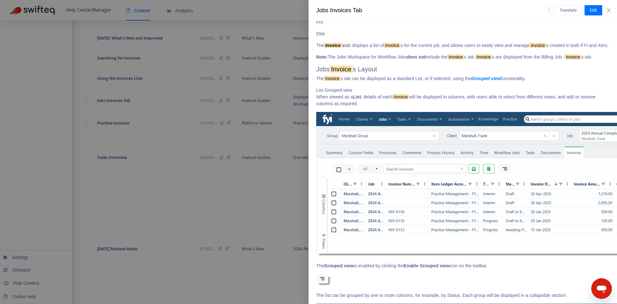
click at [490, 81] on strong "Grouped view" at bounding box center [486, 78] width 30 height 5
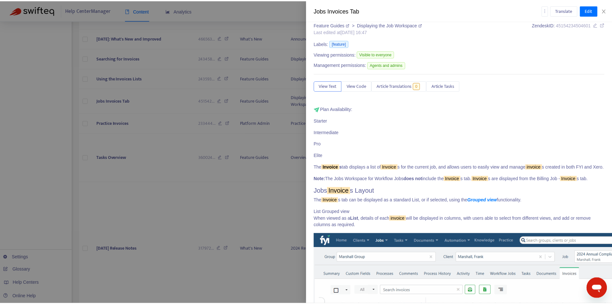
scroll to position [0, 0]
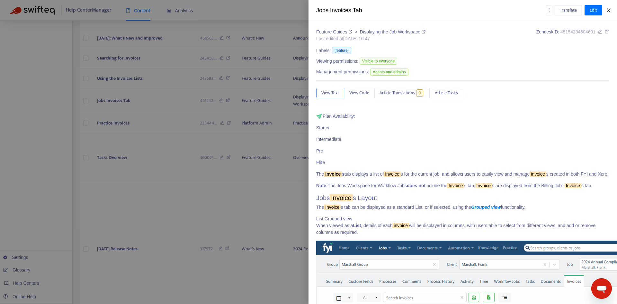
click at [608, 11] on icon "close" at bounding box center [608, 10] width 5 height 5
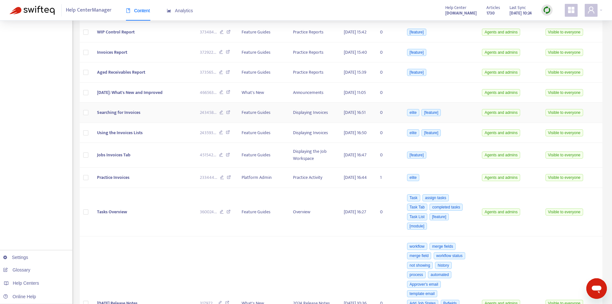
scroll to position [1859, 0]
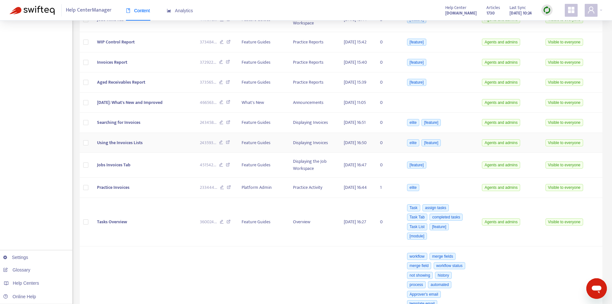
click at [142, 146] on span "Using the Invoices Lists" at bounding box center [120, 142] width 46 height 7
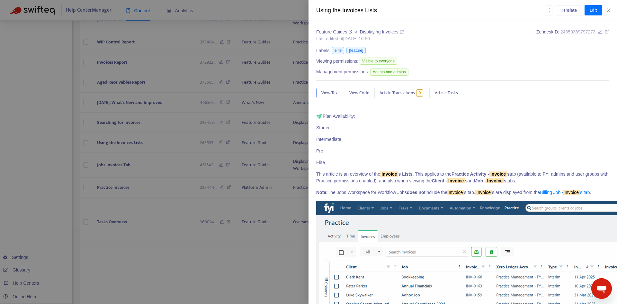
click at [444, 93] on span "Article Tasks" at bounding box center [446, 92] width 23 height 7
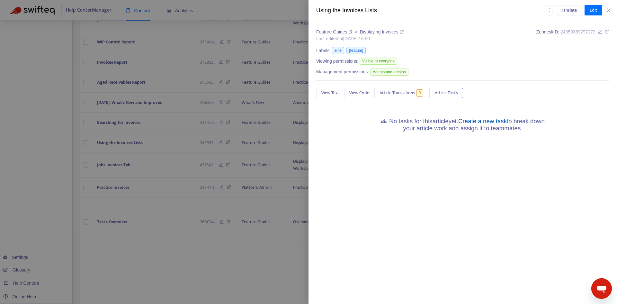
click at [483, 119] on link "Create a new task" at bounding box center [482, 121] width 49 height 7
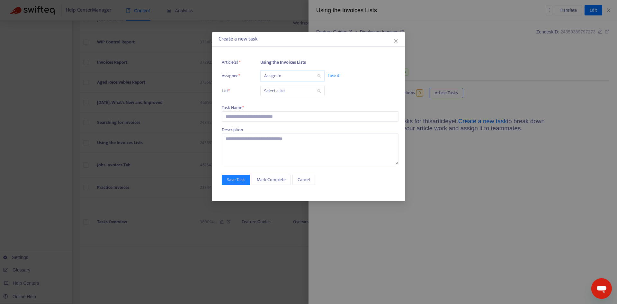
click at [276, 78] on input "search" at bounding box center [292, 76] width 57 height 10
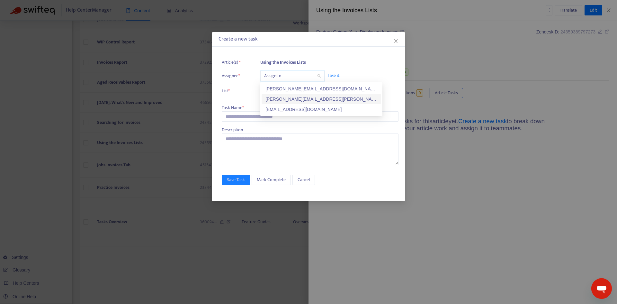
drag, startPoint x: 289, startPoint y: 96, endPoint x: 279, endPoint y: 94, distance: 9.7
click at [289, 96] on div "[PERSON_NAME][EMAIL_ADDRESS][PERSON_NAME][DOMAIN_NAME]" at bounding box center [321, 98] width 112 height 7
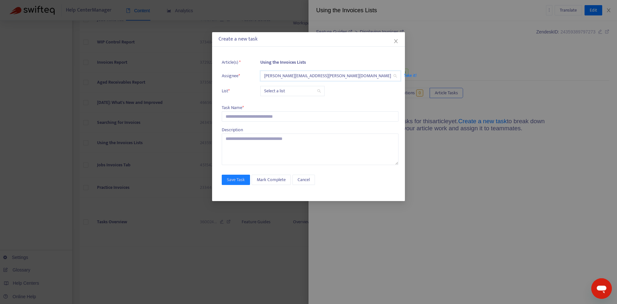
click at [277, 94] on input "search" at bounding box center [292, 91] width 57 height 10
click at [279, 104] on div "Release | Current" at bounding box center [321, 103] width 112 height 7
click at [256, 113] on input "text" at bounding box center [310, 116] width 177 height 10
paste input "**********"
type input "**********"
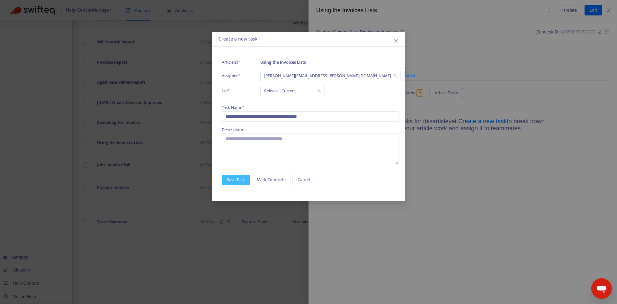
click at [232, 176] on span "Save Task" at bounding box center [236, 179] width 18 height 7
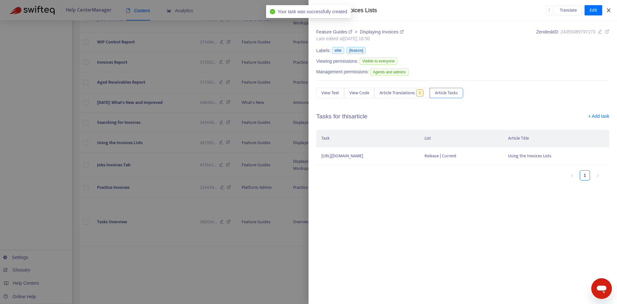
click at [607, 12] on icon "close" at bounding box center [608, 10] width 5 height 5
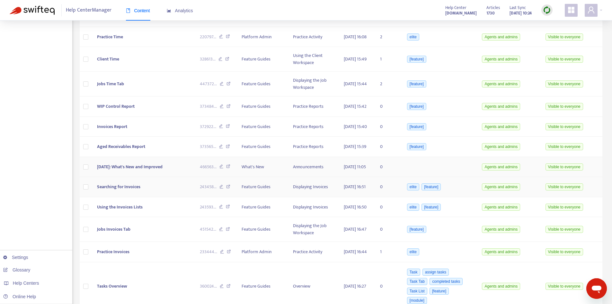
scroll to position [1762, 0]
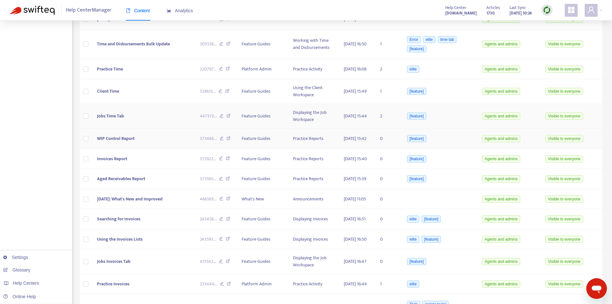
click at [136, 129] on td "Jobs Time Tab" at bounding box center [143, 116] width 103 height 25
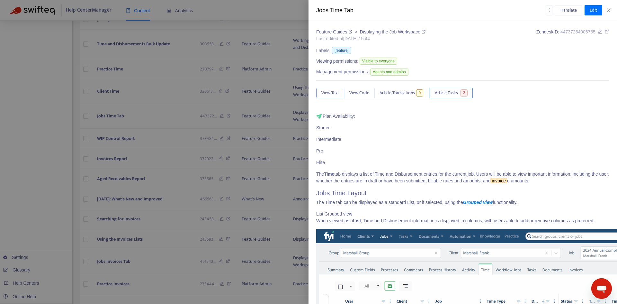
click at [465, 93] on span "2" at bounding box center [463, 92] width 7 height 7
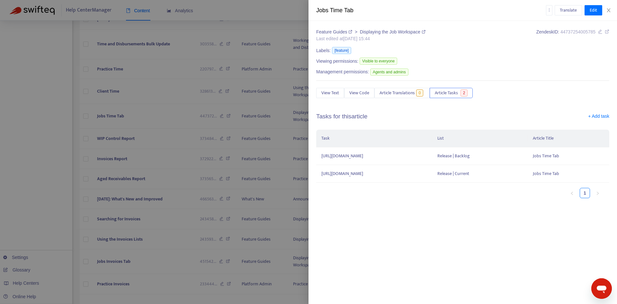
click at [609, 13] on div "Translate Edit" at bounding box center [578, 10] width 64 height 10
click at [606, 11] on icon "close" at bounding box center [608, 10] width 5 height 5
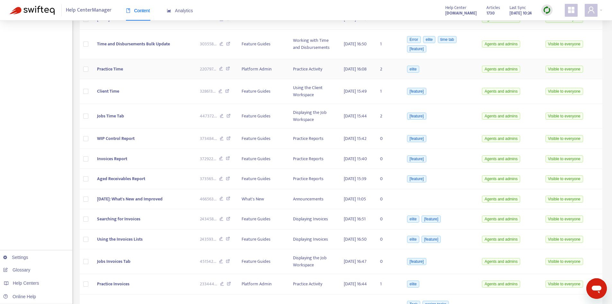
click at [118, 73] on span "Practice Time" at bounding box center [110, 68] width 26 height 7
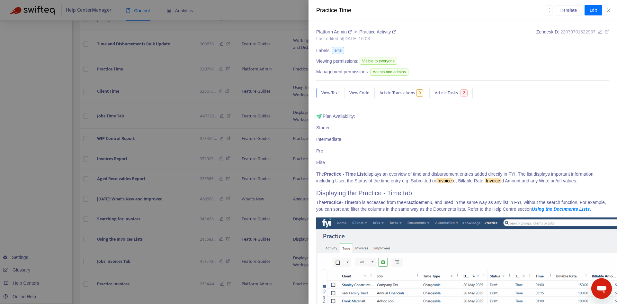
click at [609, 13] on div "Translate Edit" at bounding box center [578, 10] width 64 height 10
click at [607, 9] on icon "close" at bounding box center [609, 10] width 4 height 4
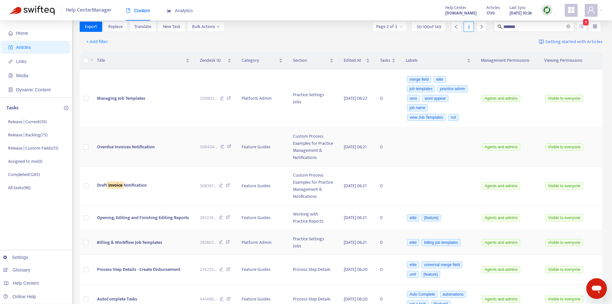
scroll to position [0, 0]
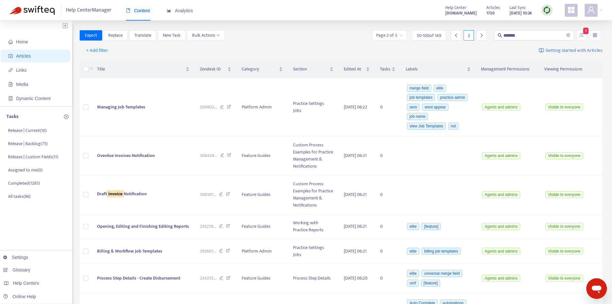
click at [484, 35] on div at bounding box center [482, 35] width 10 height 10
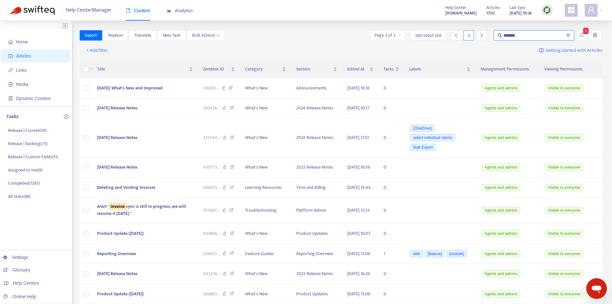
drag, startPoint x: 527, startPoint y: 34, endPoint x: 486, endPoint y: 37, distance: 40.9
click at [487, 37] on div "Page 3 of 3 100 - 149 of 149 3 ******* 1" at bounding box center [486, 35] width 233 height 10
type input "**********"
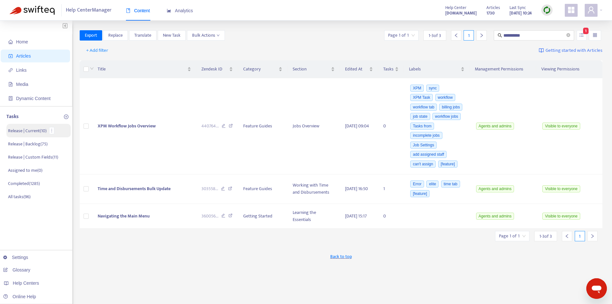
click at [28, 130] on p "Release | Current ( 10 )" at bounding box center [27, 130] width 39 height 7
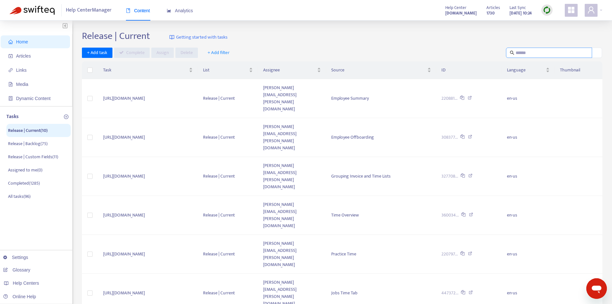
click at [536, 50] on input "text" at bounding box center [549, 52] width 67 height 7
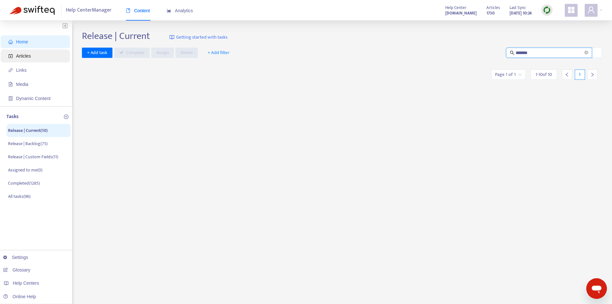
type input "******"
click at [39, 53] on span "Articles" at bounding box center [36, 55] width 57 height 13
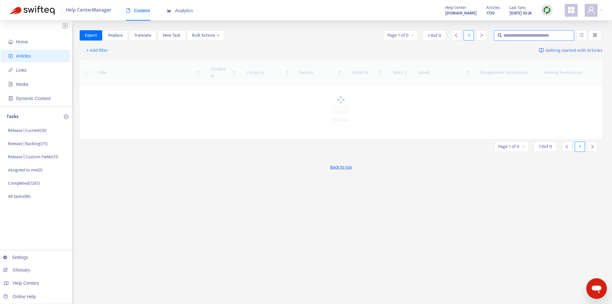
click at [532, 35] on input "text" at bounding box center [535, 35] width 62 height 7
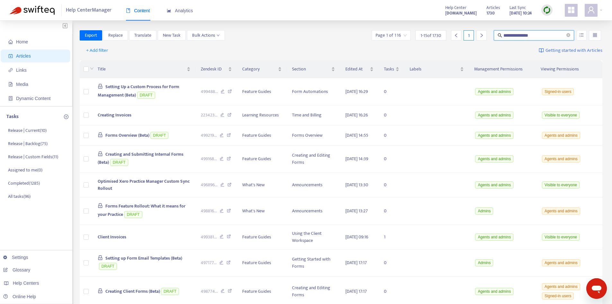
type input "**********"
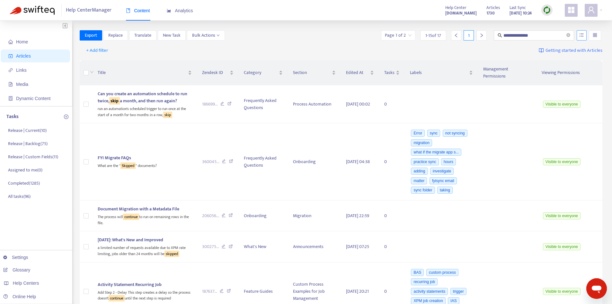
click at [585, 33] on button "button" at bounding box center [582, 35] width 10 height 10
click at [552, 55] on span "Match Exact Phrase" at bounding box center [561, 57] width 42 height 7
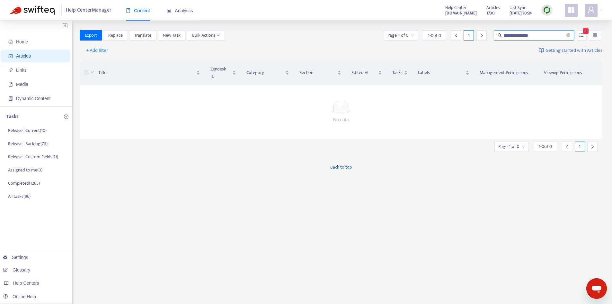
drag, startPoint x: 513, startPoint y: 34, endPoint x: 564, endPoint y: 31, distance: 51.5
click at [564, 31] on span "**********" at bounding box center [534, 35] width 80 height 10
click at [577, 35] on button "button" at bounding box center [582, 35] width 10 height 10
click at [568, 36] on icon "close-circle" at bounding box center [569, 35] width 4 height 4
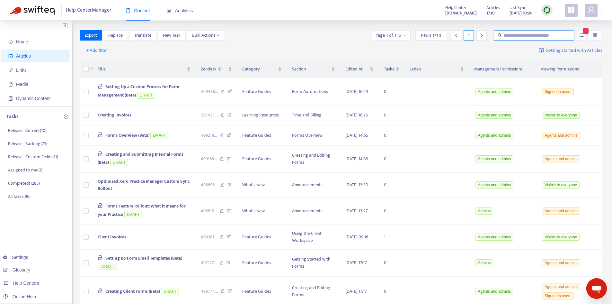
click at [554, 38] on input "text" at bounding box center [535, 35] width 62 height 7
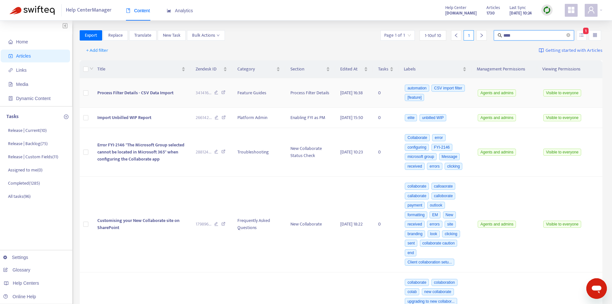
click at [138, 94] on span "Process Filter Details - CSV Data Import" at bounding box center [135, 92] width 76 height 7
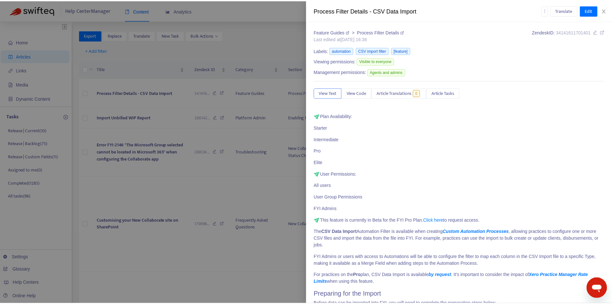
scroll to position [2367, 0]
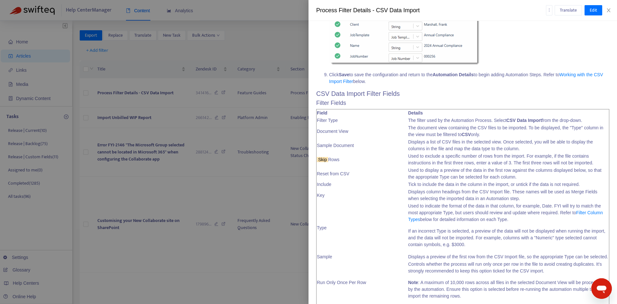
click at [609, 13] on div "Translate Edit" at bounding box center [578, 10] width 64 height 10
click at [609, 11] on icon "close" at bounding box center [609, 10] width 4 height 4
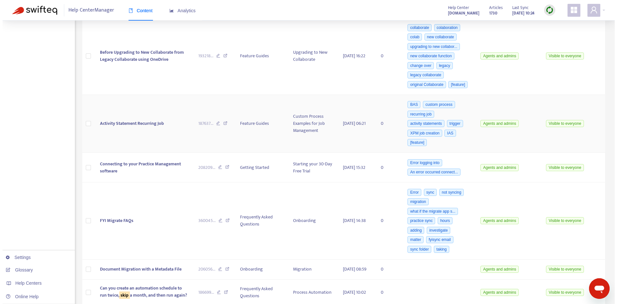
scroll to position [257, 0]
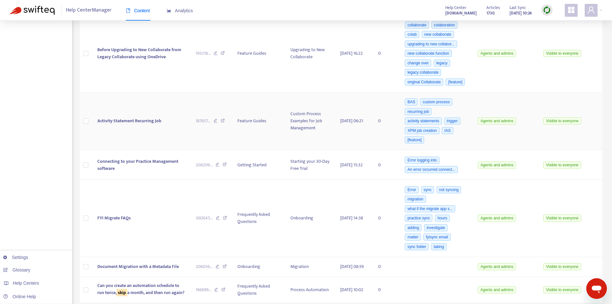
click at [138, 149] on td "Activity Statement Recurring Job" at bounding box center [141, 121] width 98 height 58
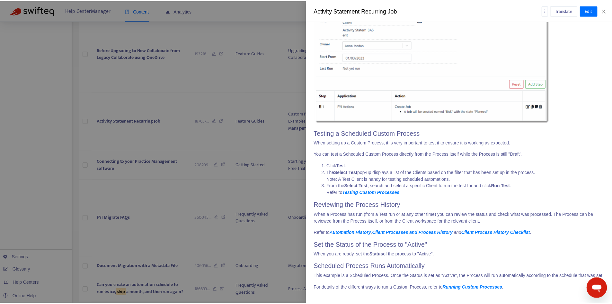
scroll to position [2229, 0]
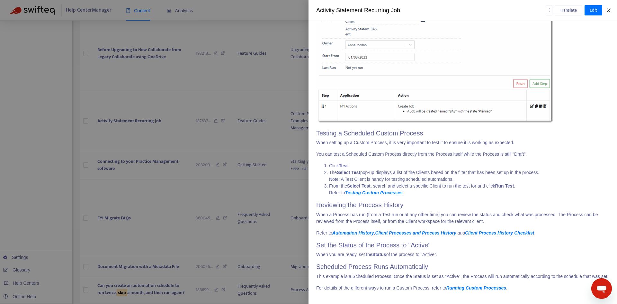
click at [612, 12] on button "Close" at bounding box center [608, 10] width 9 height 6
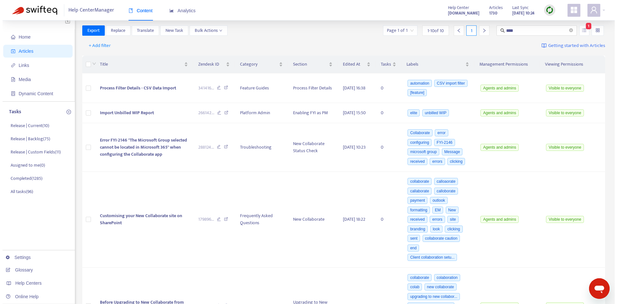
scroll to position [0, 0]
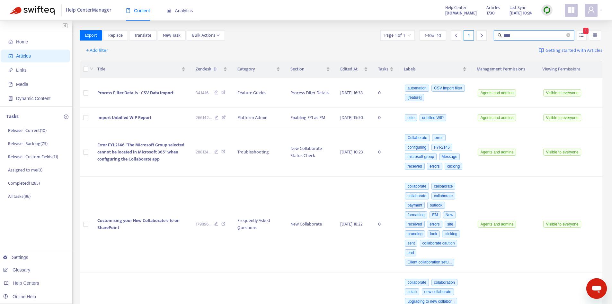
drag, startPoint x: 515, startPoint y: 36, endPoint x: 496, endPoint y: 35, distance: 19.0
click at [496, 35] on span "****" at bounding box center [534, 35] width 80 height 10
type input "**********"
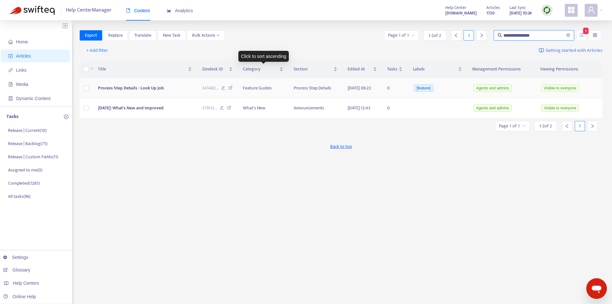
click at [138, 92] on span "Process Step Details - Look Up Job" at bounding box center [131, 87] width 66 height 7
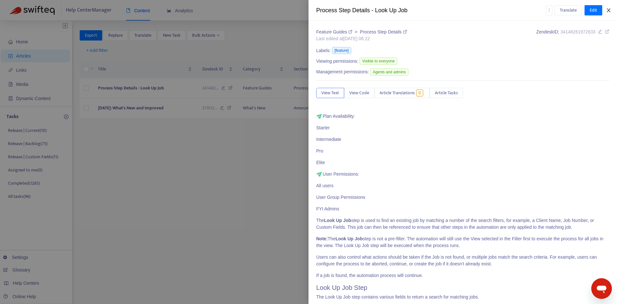
click at [608, 12] on icon "close" at bounding box center [608, 10] width 5 height 5
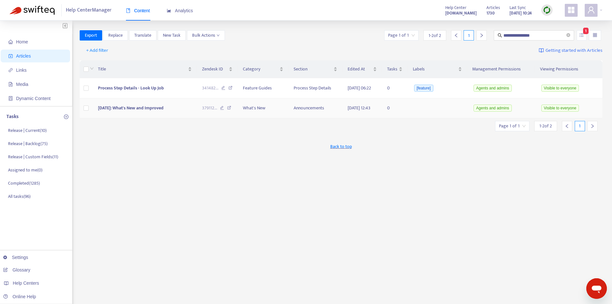
click at [155, 111] on span "[DATE]: What's New and Improved" at bounding box center [131, 107] width 66 height 7
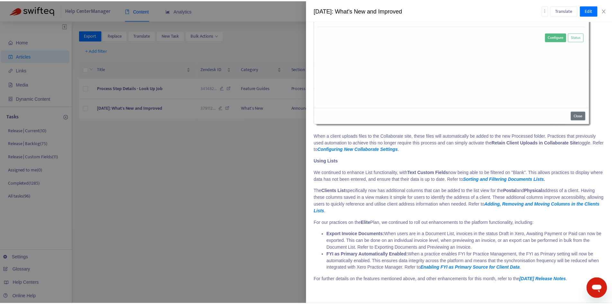
scroll to position [743, 0]
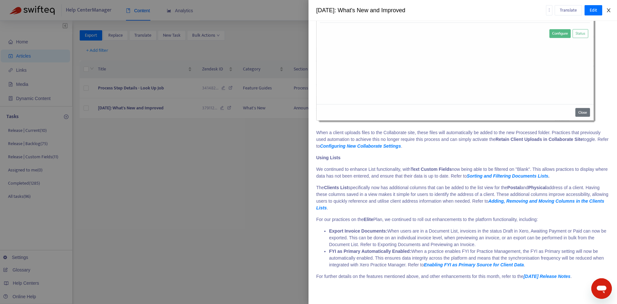
click at [608, 12] on icon "close" at bounding box center [608, 10] width 5 height 5
